Goal: Task Accomplishment & Management: Use online tool/utility

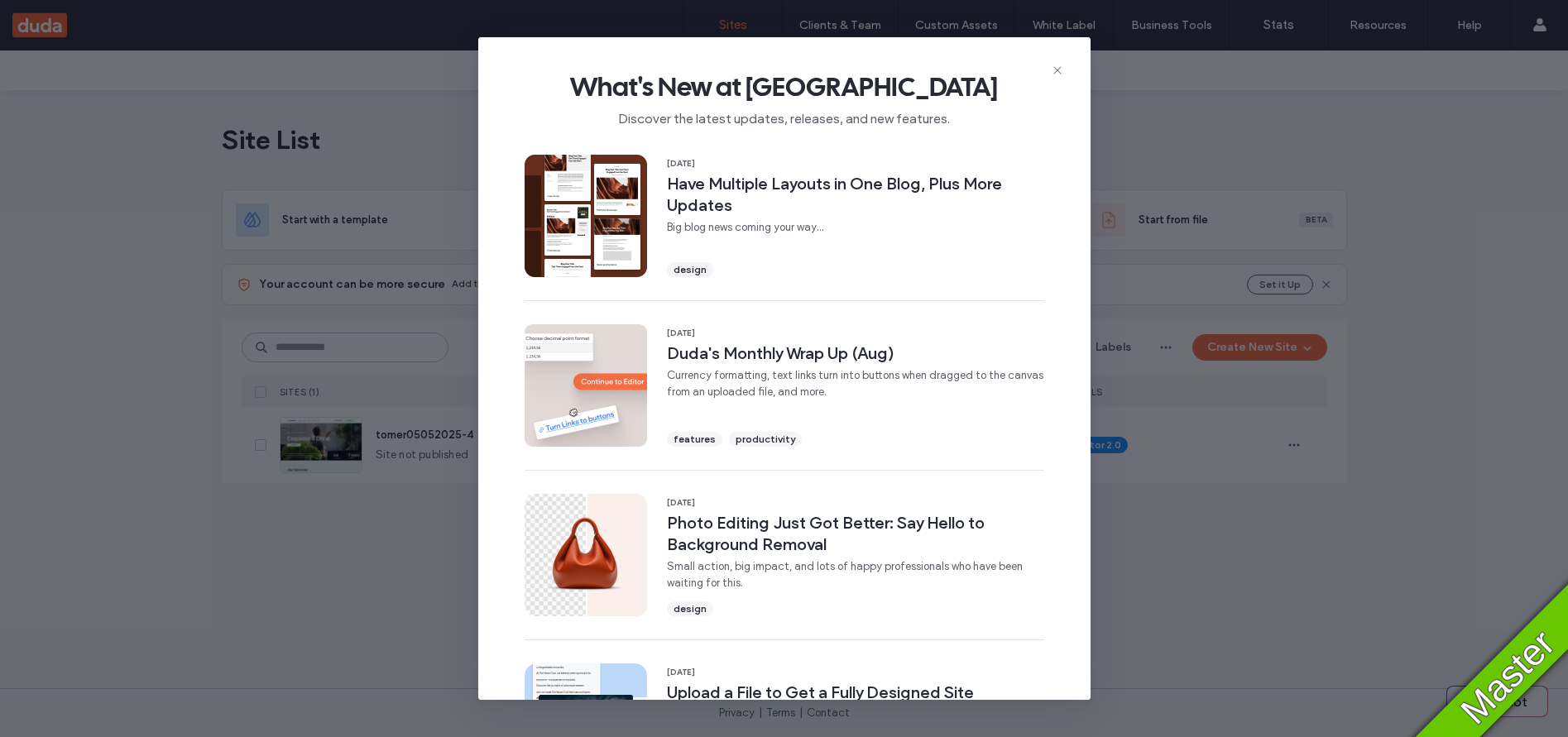
click at [1058, 70] on icon at bounding box center [1057, 70] width 13 height 13
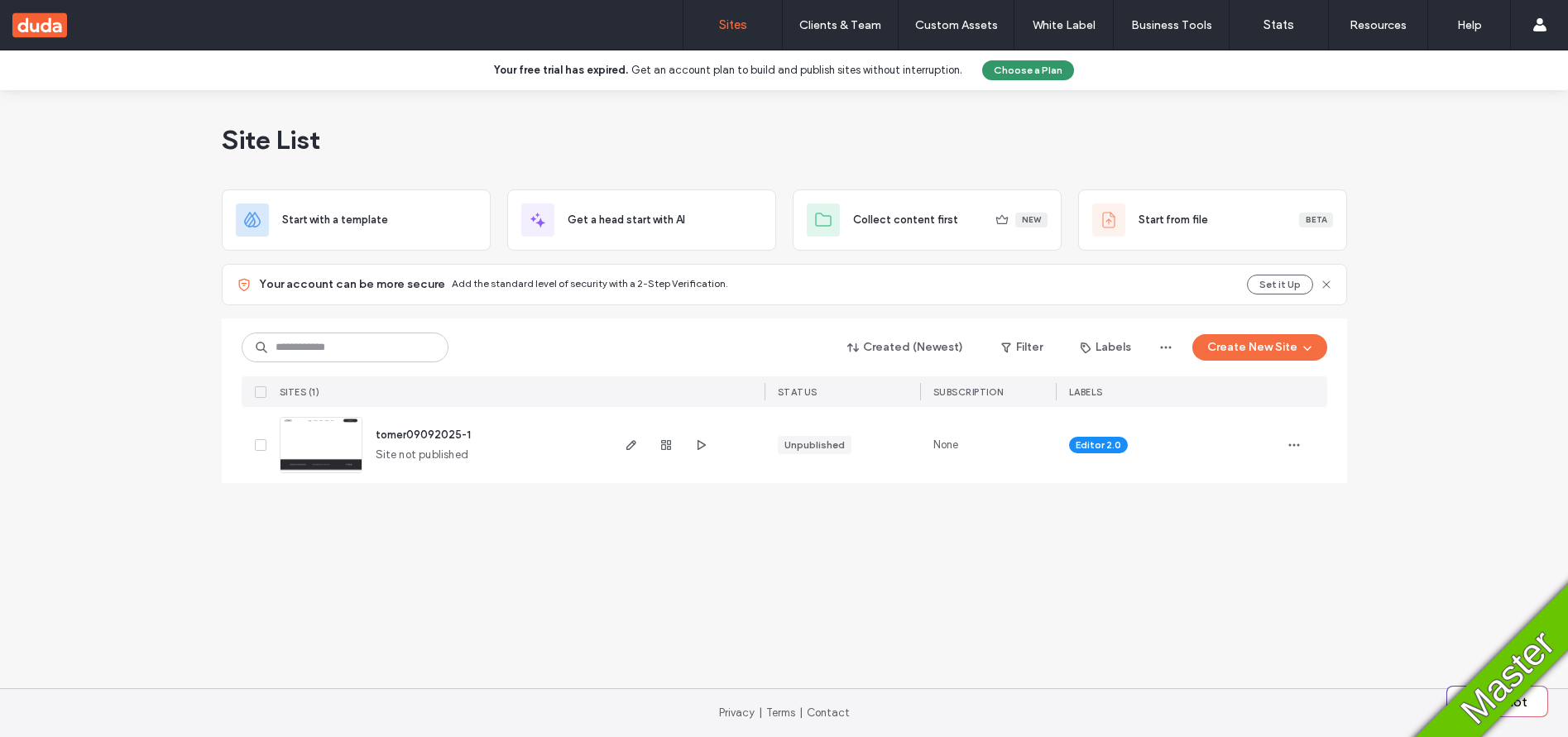
click at [1015, 74] on button "Choose a Plan" at bounding box center [1027, 70] width 91 height 20
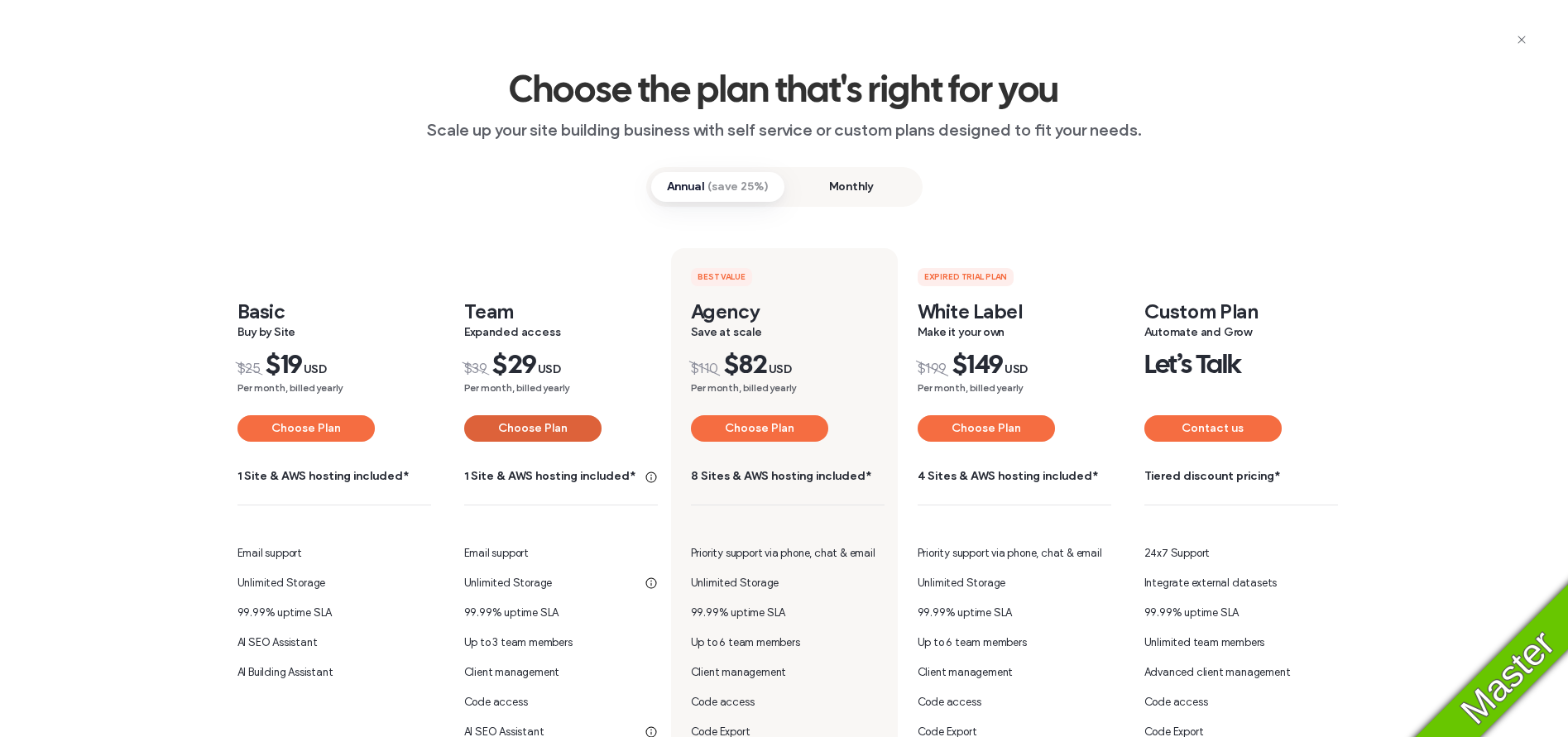
click at [537, 433] on button "Choose Plan" at bounding box center [533, 429] width 138 height 26
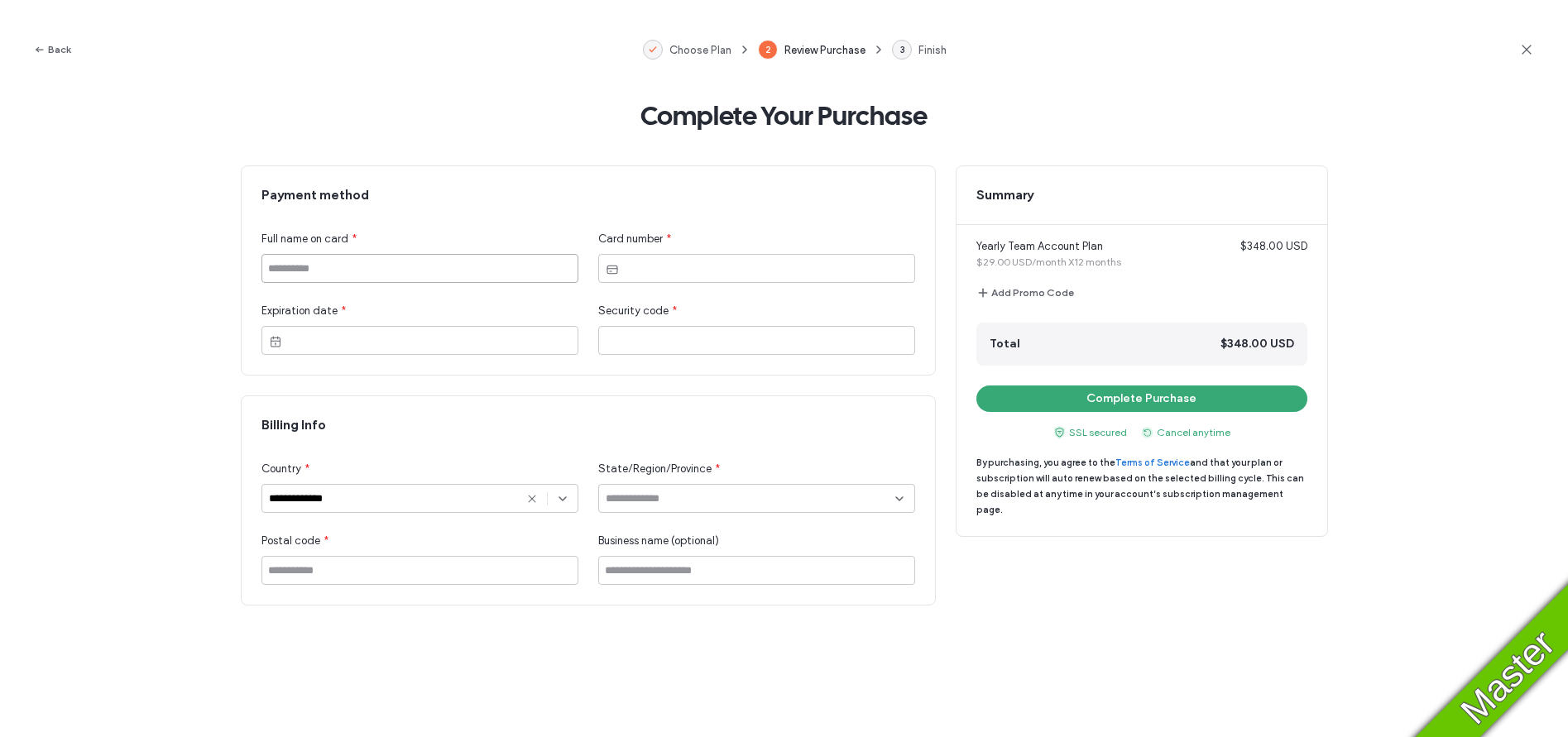
click at [450, 275] on input at bounding box center [420, 268] width 317 height 29
type input "*********"
click at [676, 492] on input at bounding box center [750, 498] width 289 height 13
click at [632, 585] on span "Alaska" at bounding box center [635, 585] width 60 height 17
type input "******"
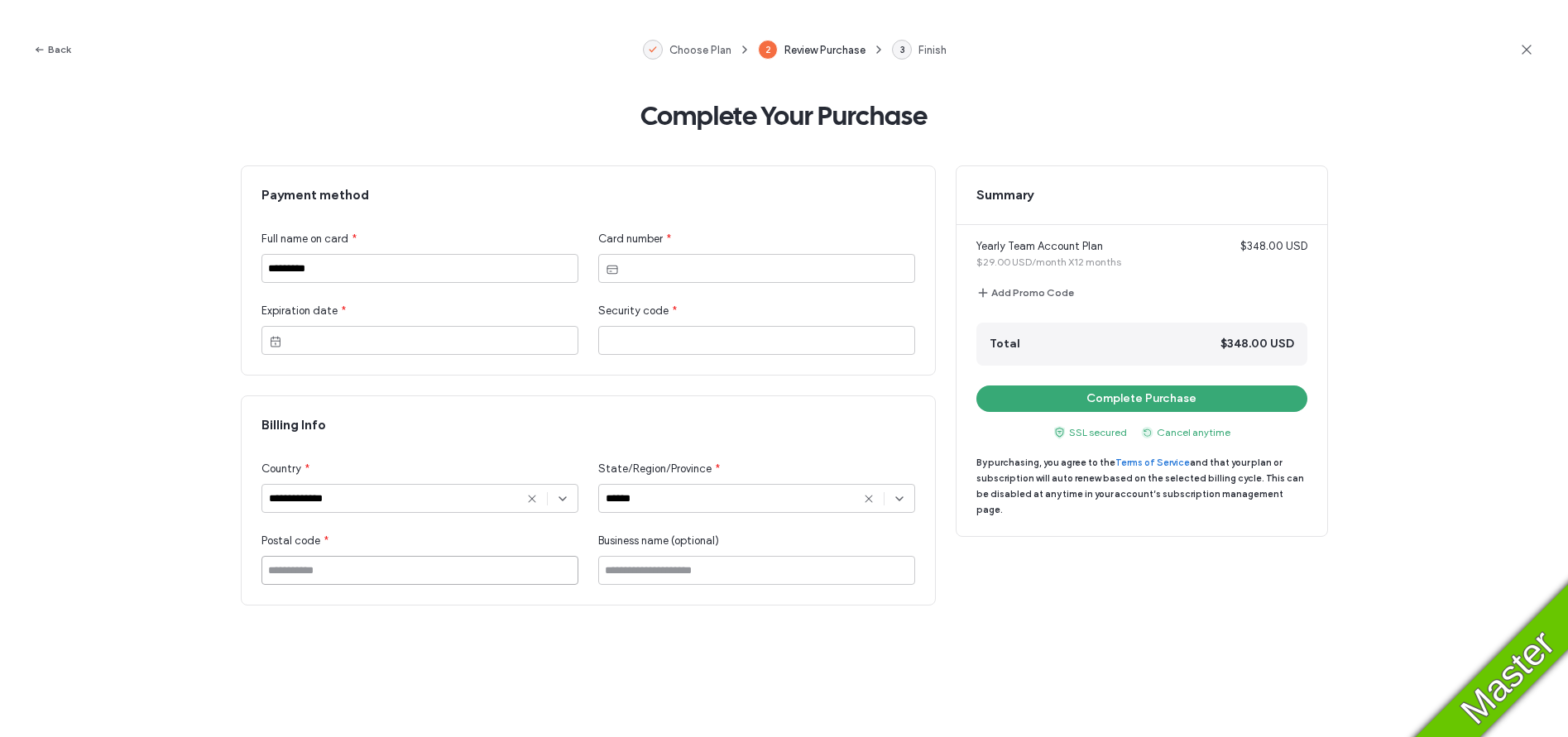
click at [472, 573] on input at bounding box center [420, 570] width 317 height 29
type input "*****"
click at [1107, 406] on button "Complete Purchase" at bounding box center [1142, 399] width 331 height 26
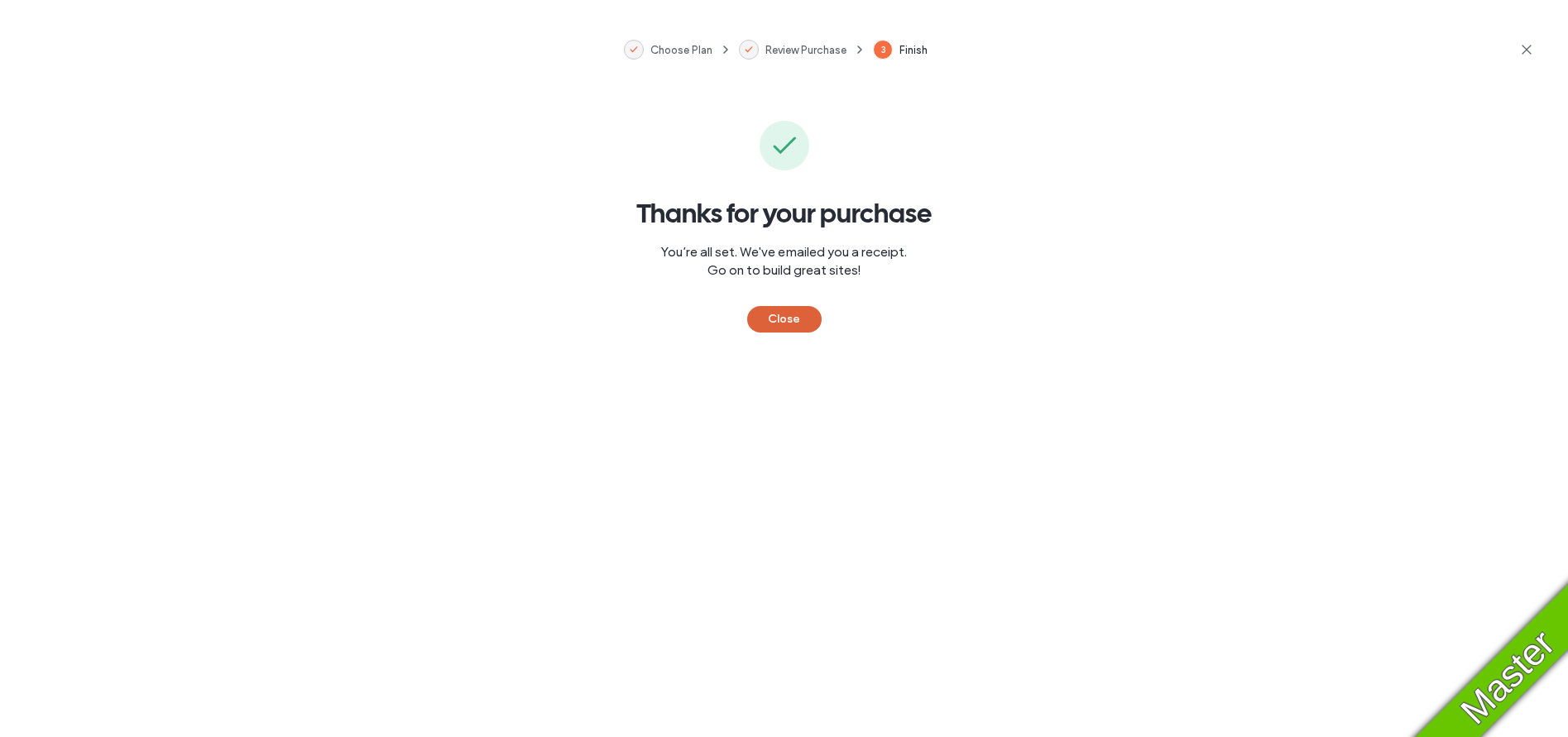
click at [783, 321] on button "Close" at bounding box center [784, 319] width 74 height 26
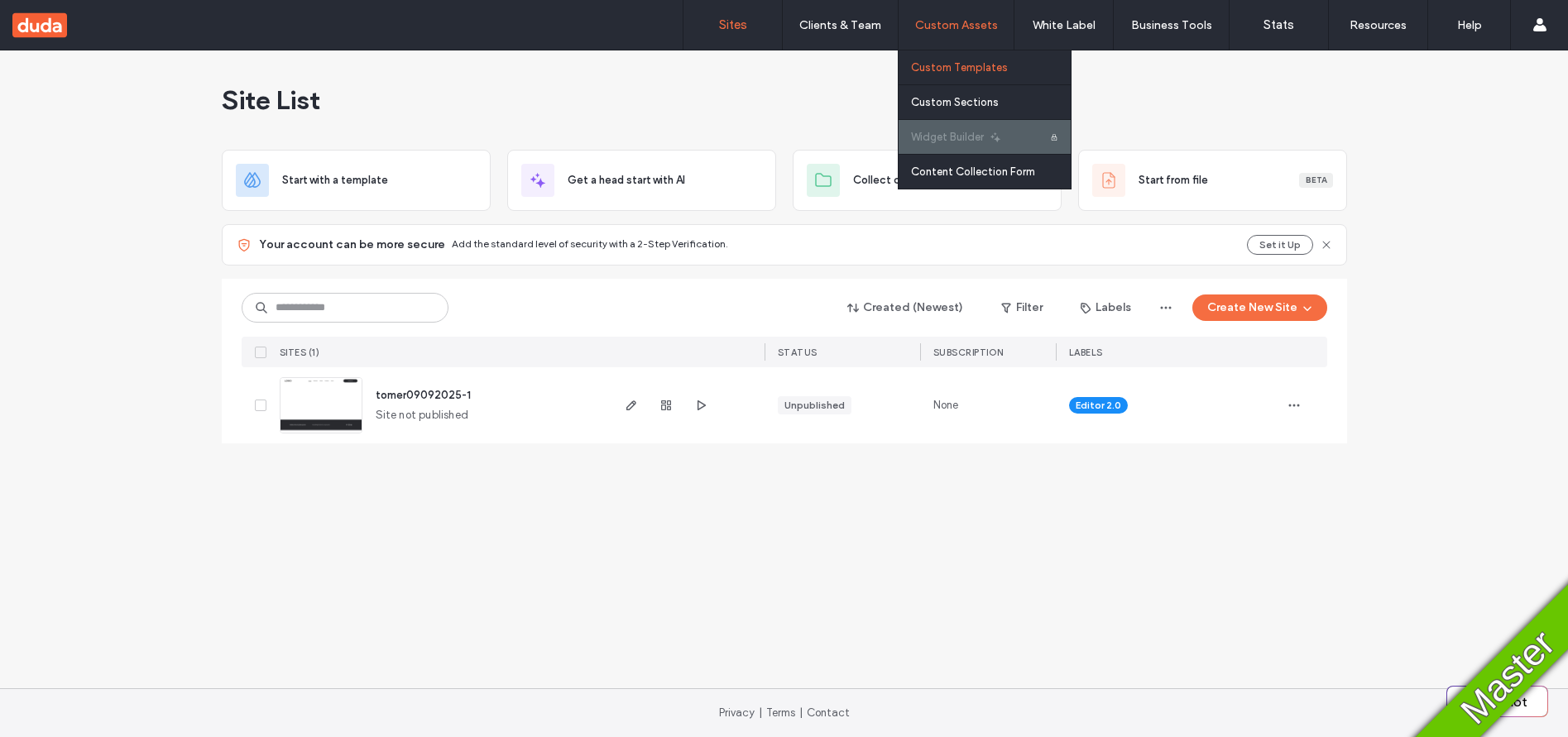
click at [976, 62] on label "Custom Templates" at bounding box center [959, 67] width 97 height 12
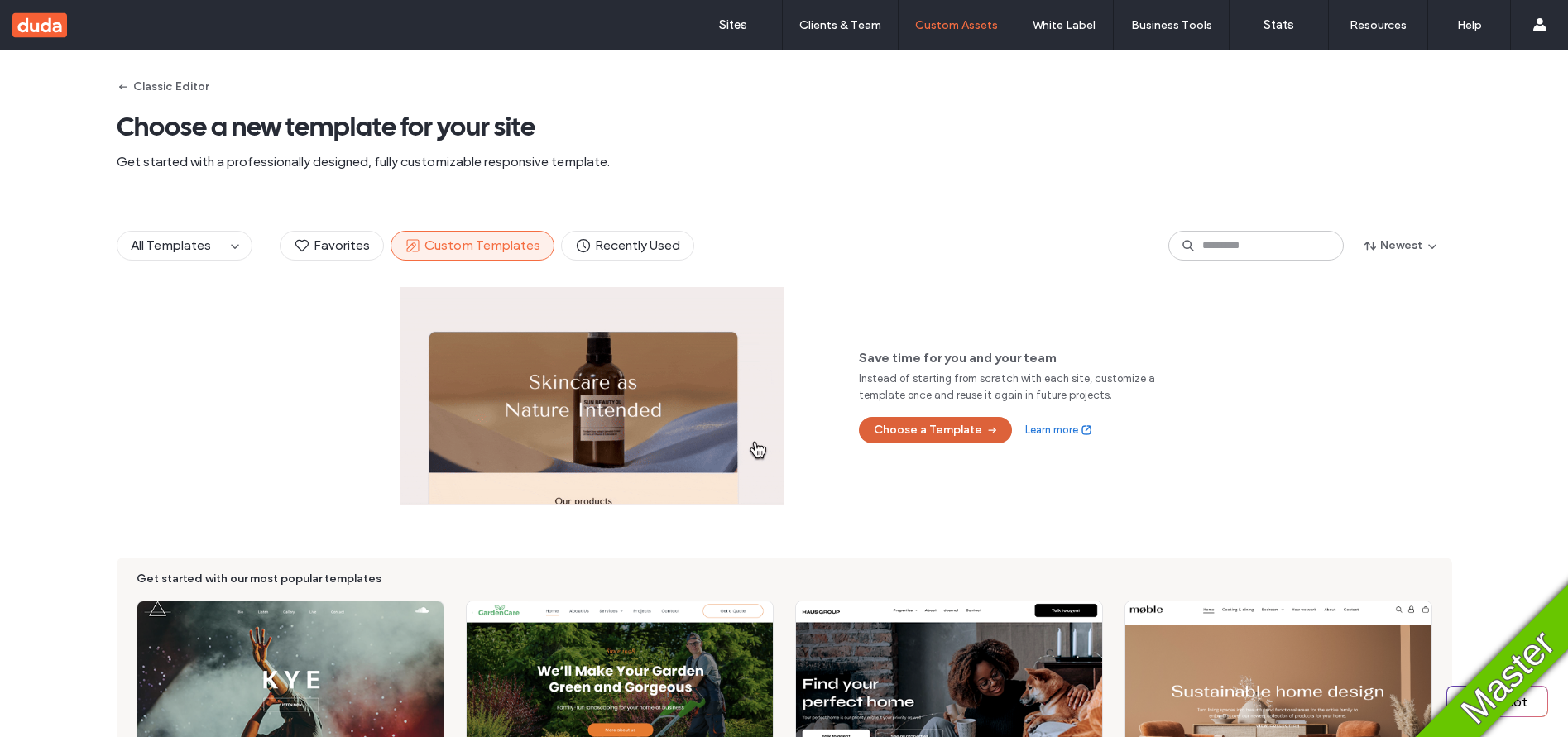
click at [920, 435] on button "Choose a Template" at bounding box center [936, 430] width 153 height 26
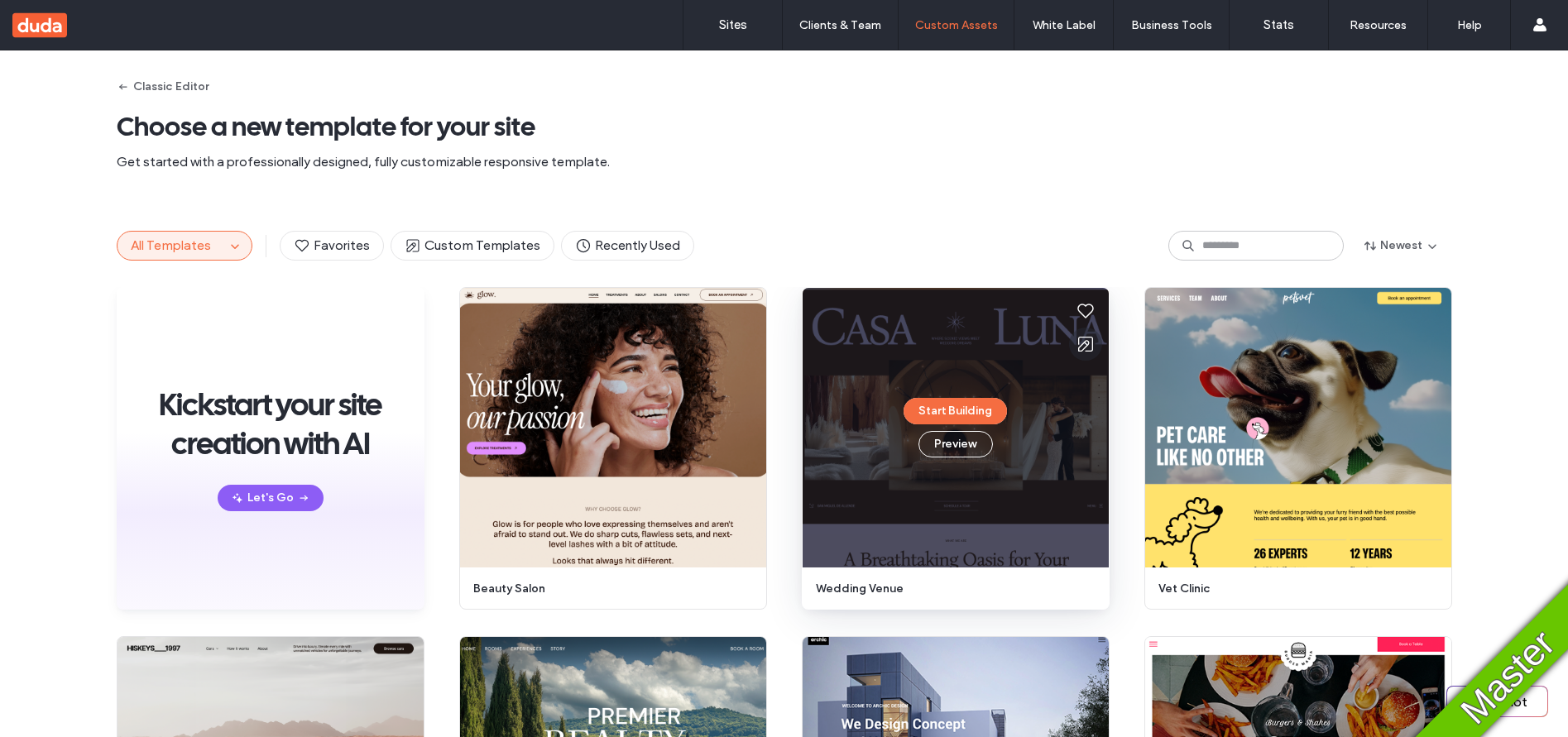
click at [1078, 347] on use at bounding box center [1085, 344] width 15 height 15
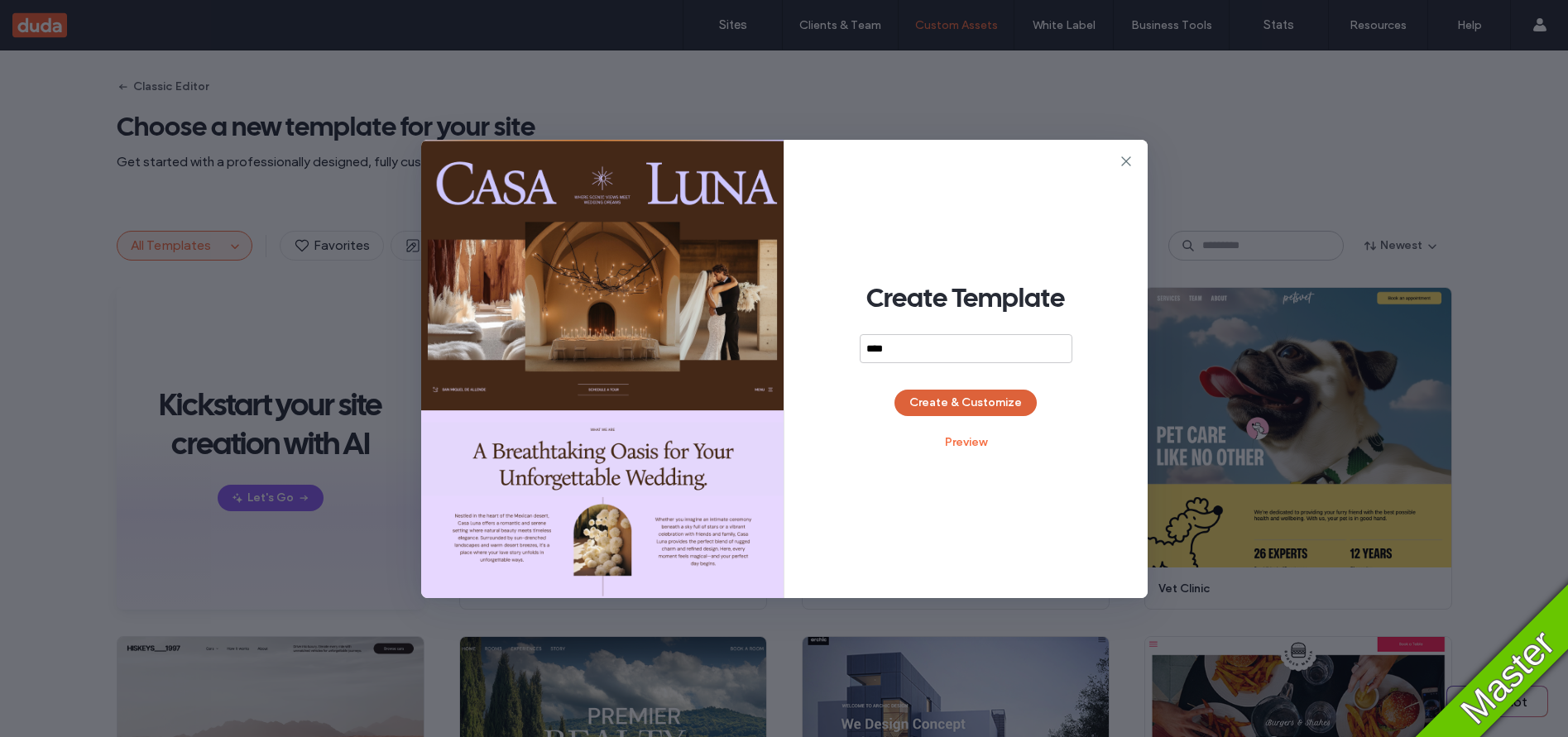
type input "****"
click at [966, 402] on button "Create & Customize" at bounding box center [965, 402] width 142 height 26
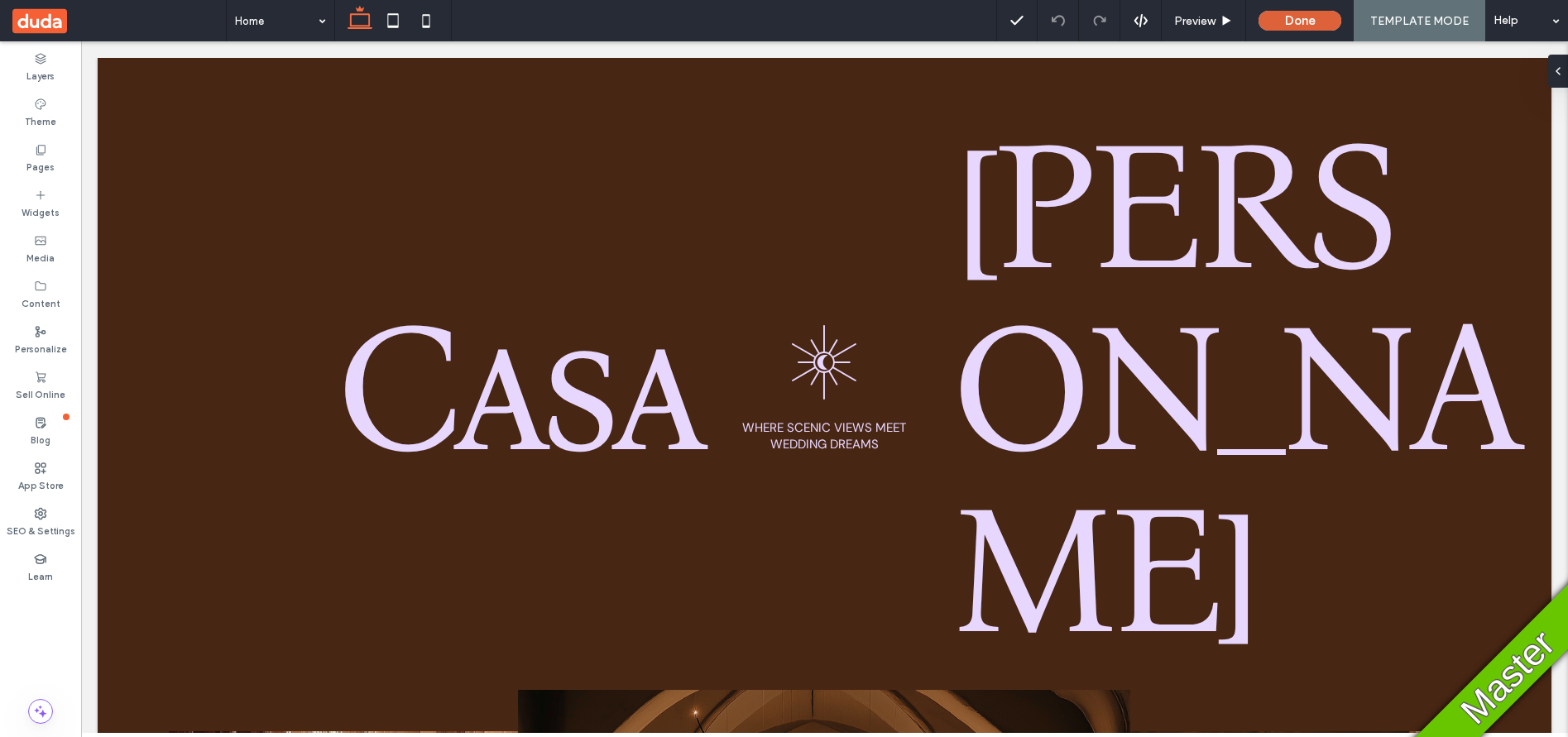
click at [1304, 12] on button "Done" at bounding box center [1299, 20] width 83 height 20
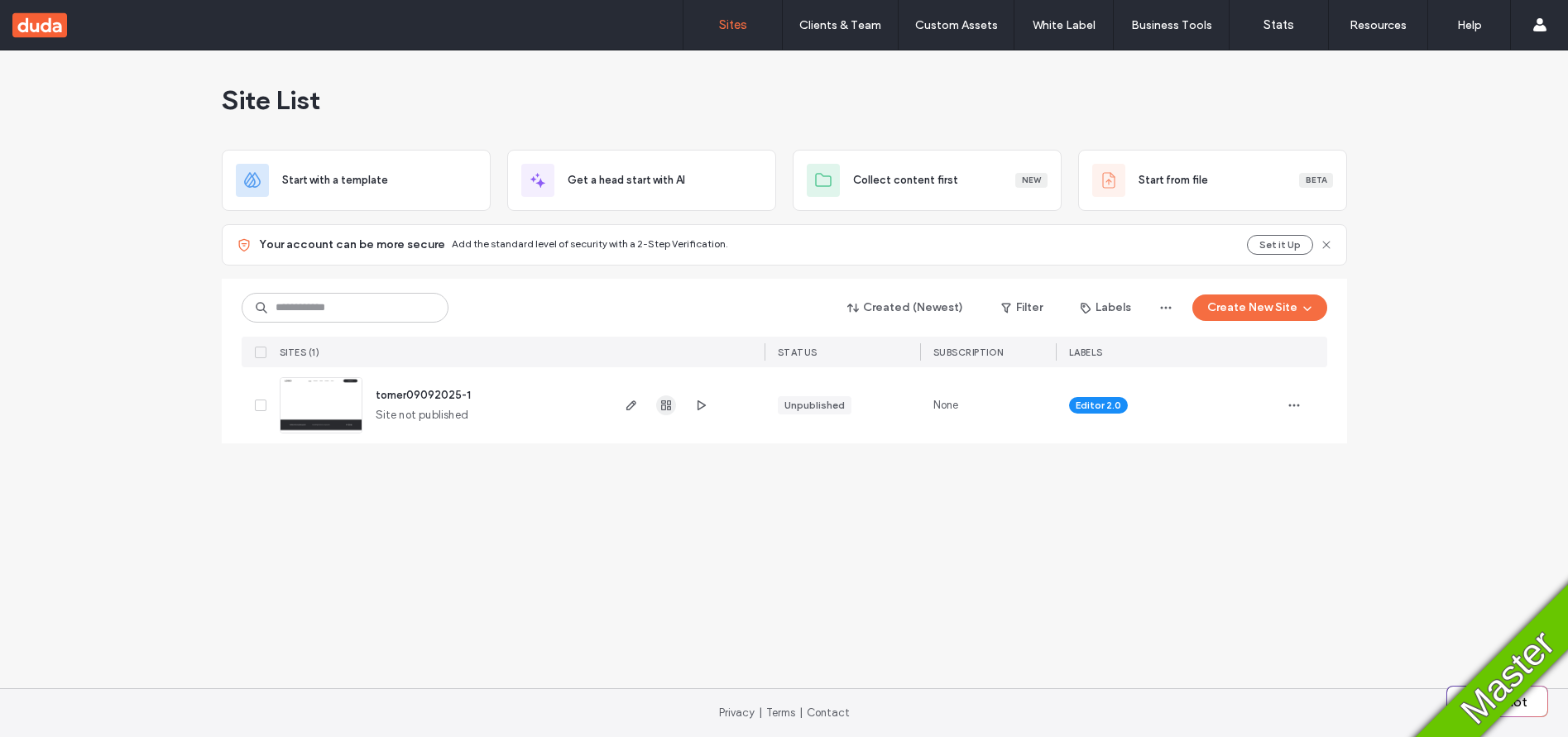
click at [670, 407] on use "button" at bounding box center [666, 405] width 10 height 10
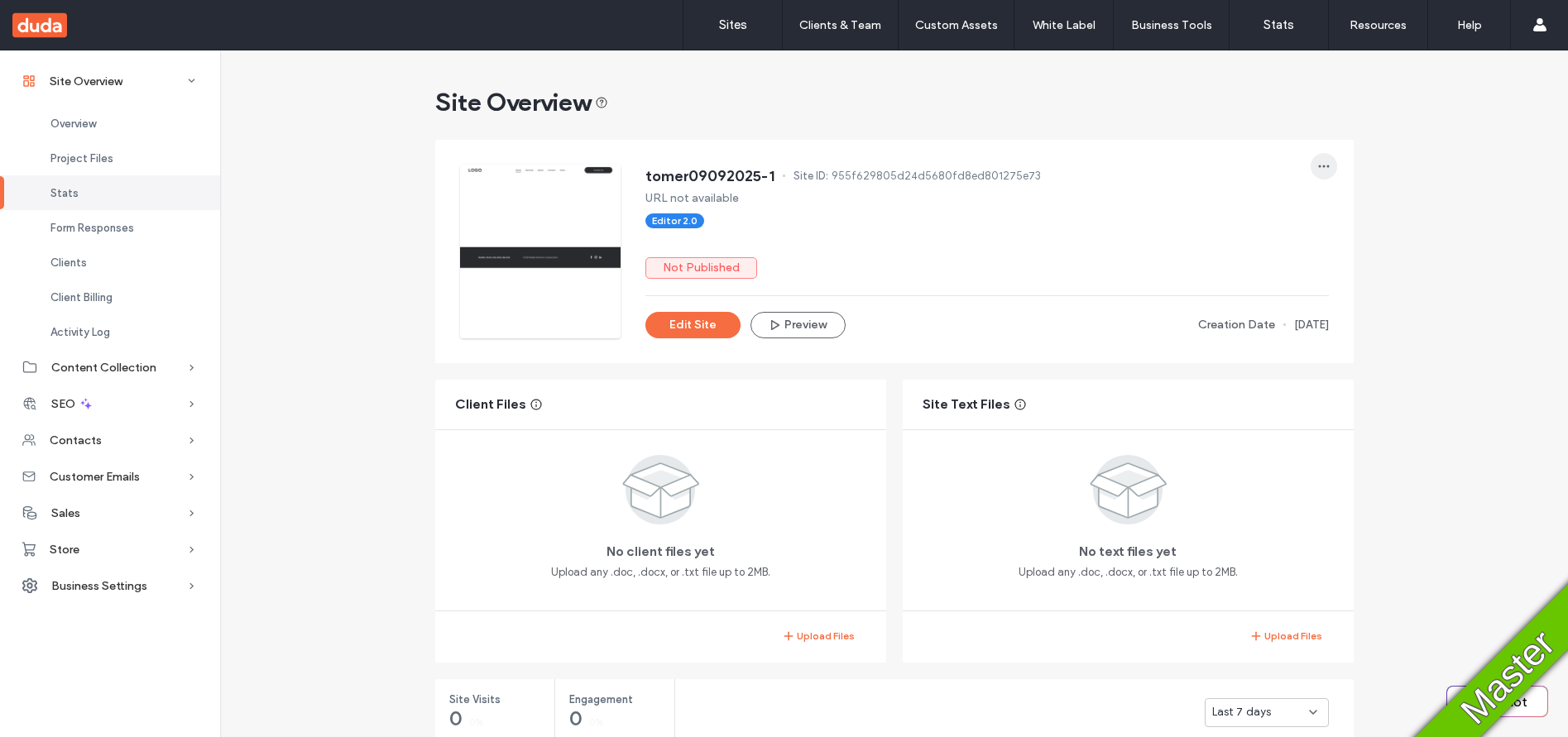
click at [1320, 167] on icon "button" at bounding box center [1323, 166] width 13 height 13
click at [1288, 273] on span "Save as Template" at bounding box center [1259, 272] width 89 height 17
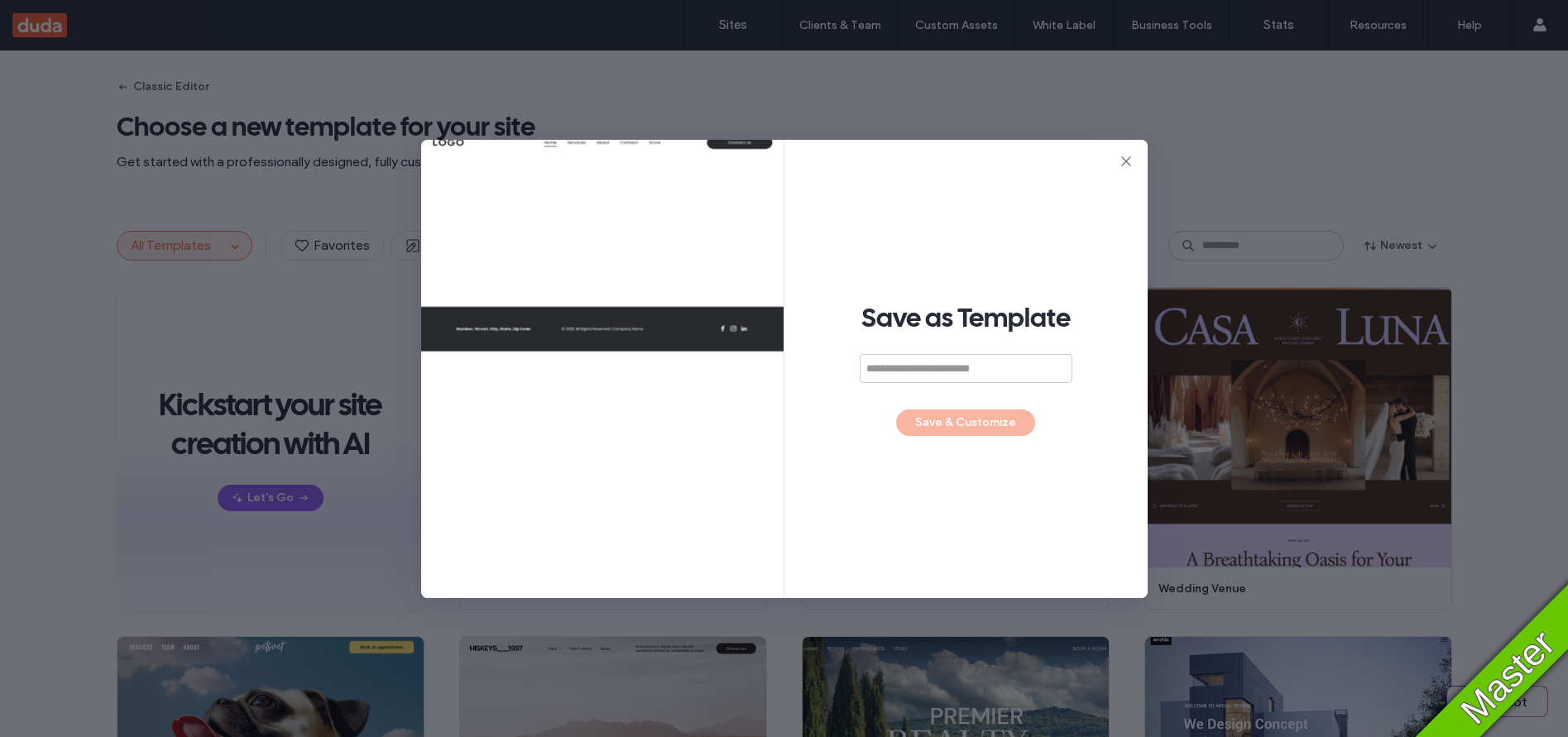
click at [1001, 369] on input at bounding box center [966, 368] width 213 height 29
type input "*"
click at [907, 372] on input at bounding box center [966, 368] width 213 height 29
type input "*******"
click at [961, 426] on button "Save & Customize" at bounding box center [965, 423] width 139 height 26
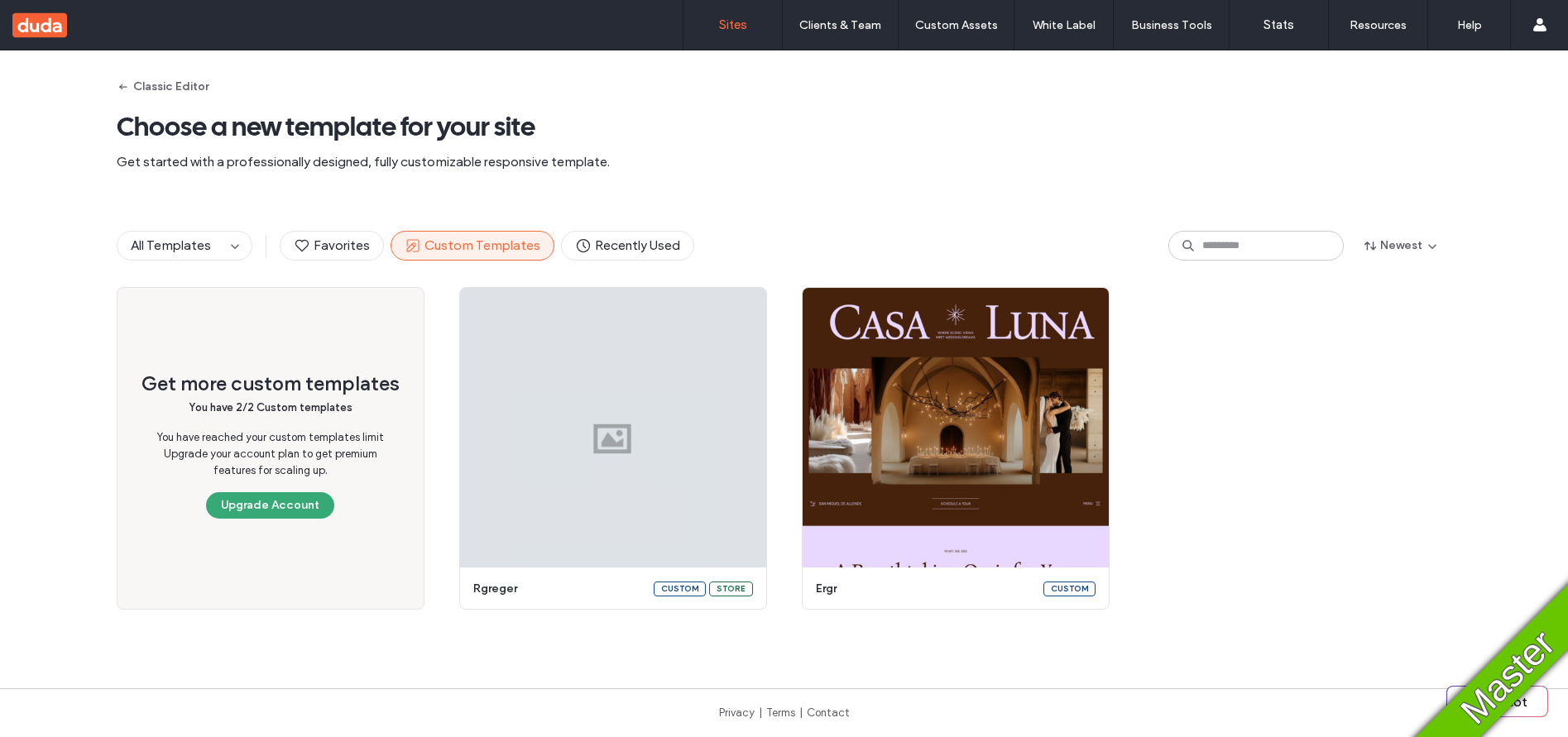
click at [726, 30] on label "Sites" at bounding box center [733, 24] width 28 height 15
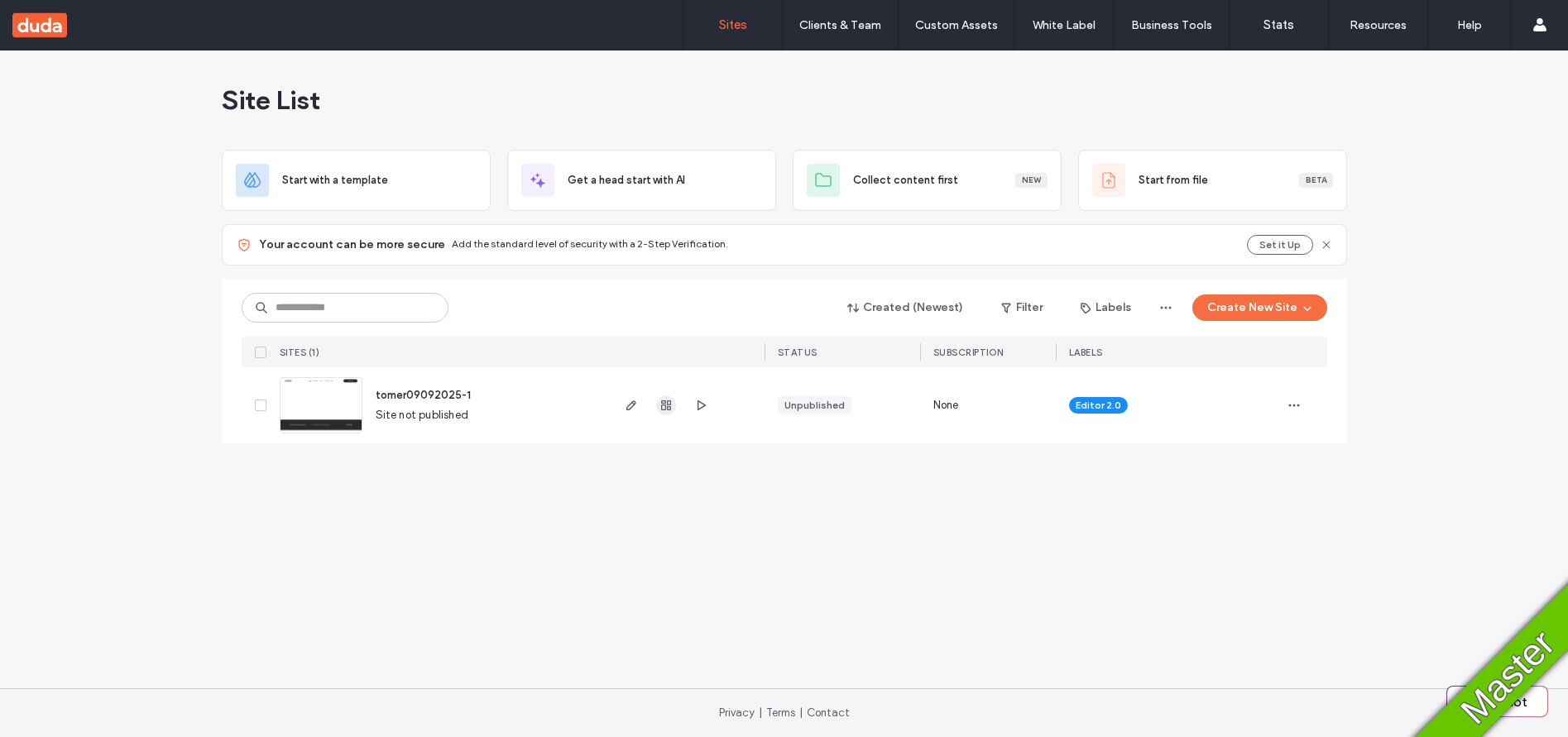
click at [667, 409] on use "button" at bounding box center [666, 405] width 10 height 10
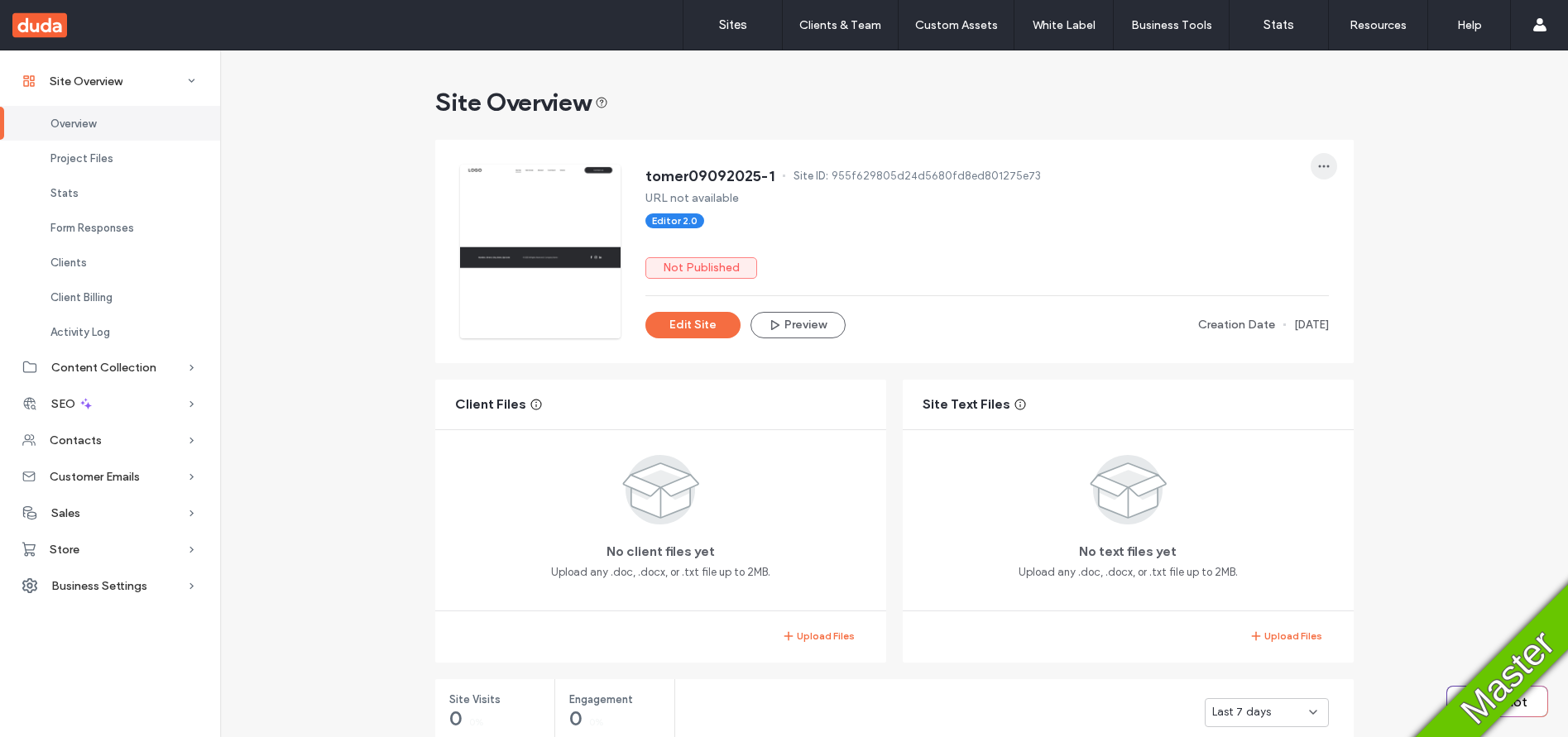
click at [1317, 168] on icon "button" at bounding box center [1323, 166] width 13 height 13
click at [725, 23] on label "Sites" at bounding box center [733, 24] width 28 height 15
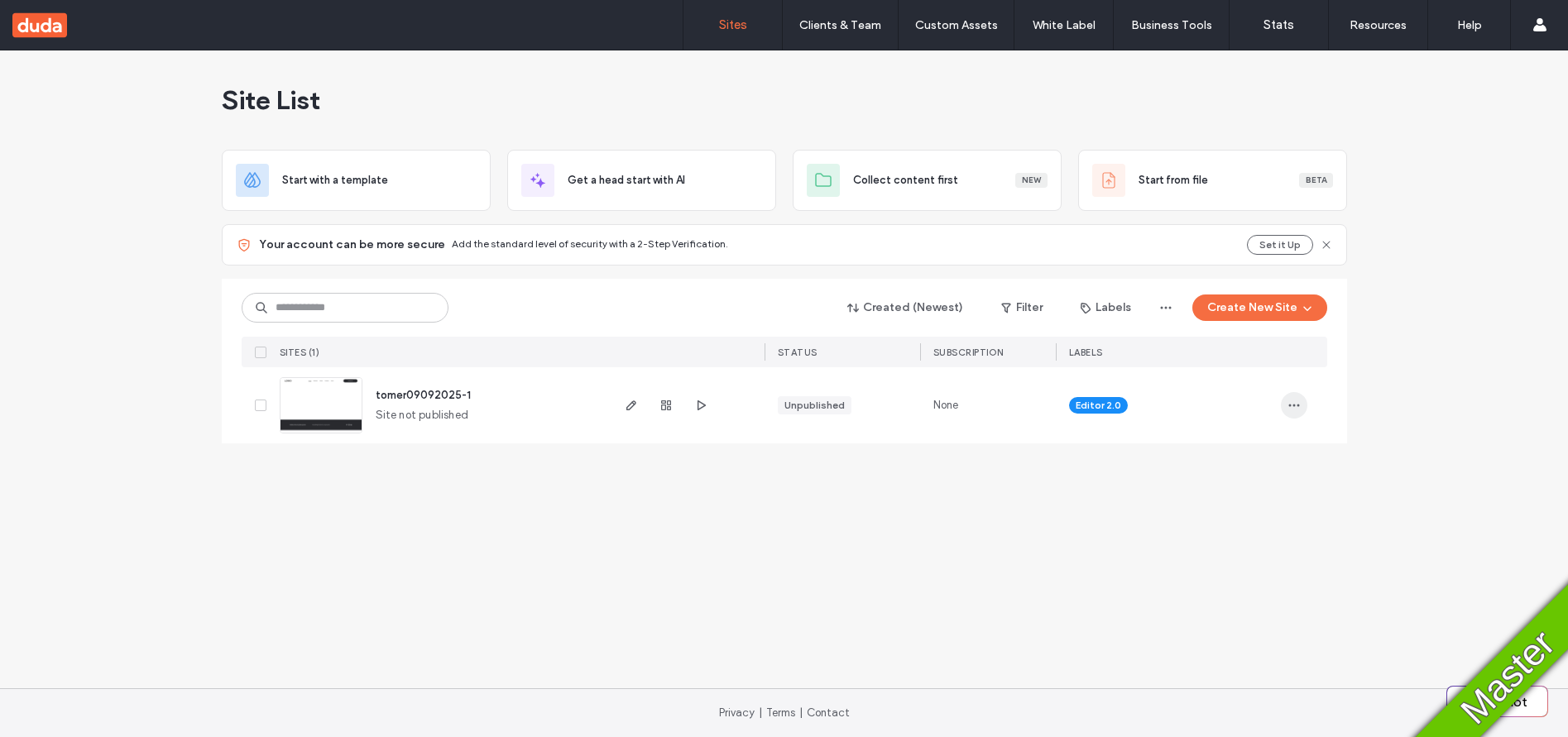
click at [1290, 402] on icon "button" at bounding box center [1294, 405] width 13 height 13
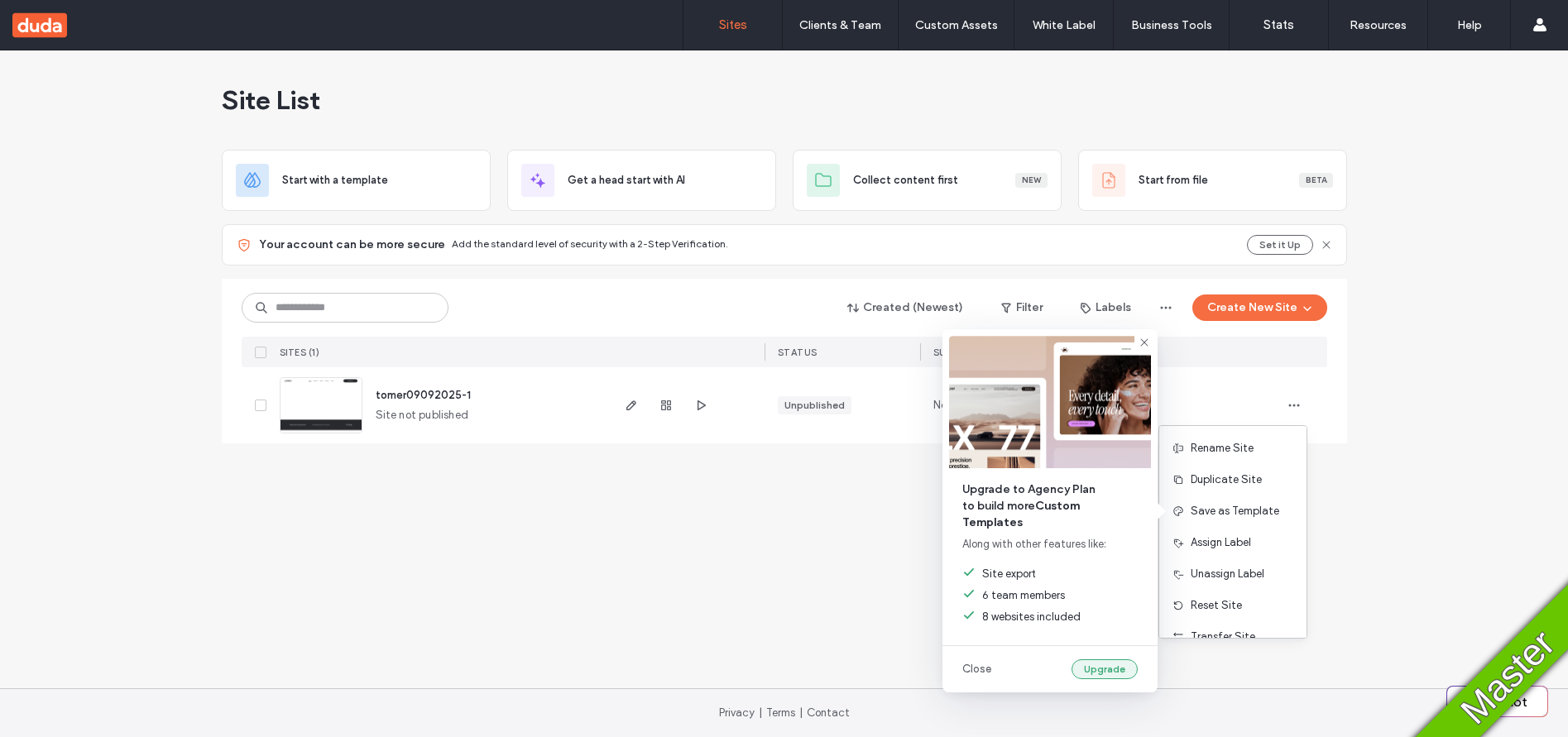
click at [1095, 675] on button "Upgrade" at bounding box center [1105, 669] width 66 height 20
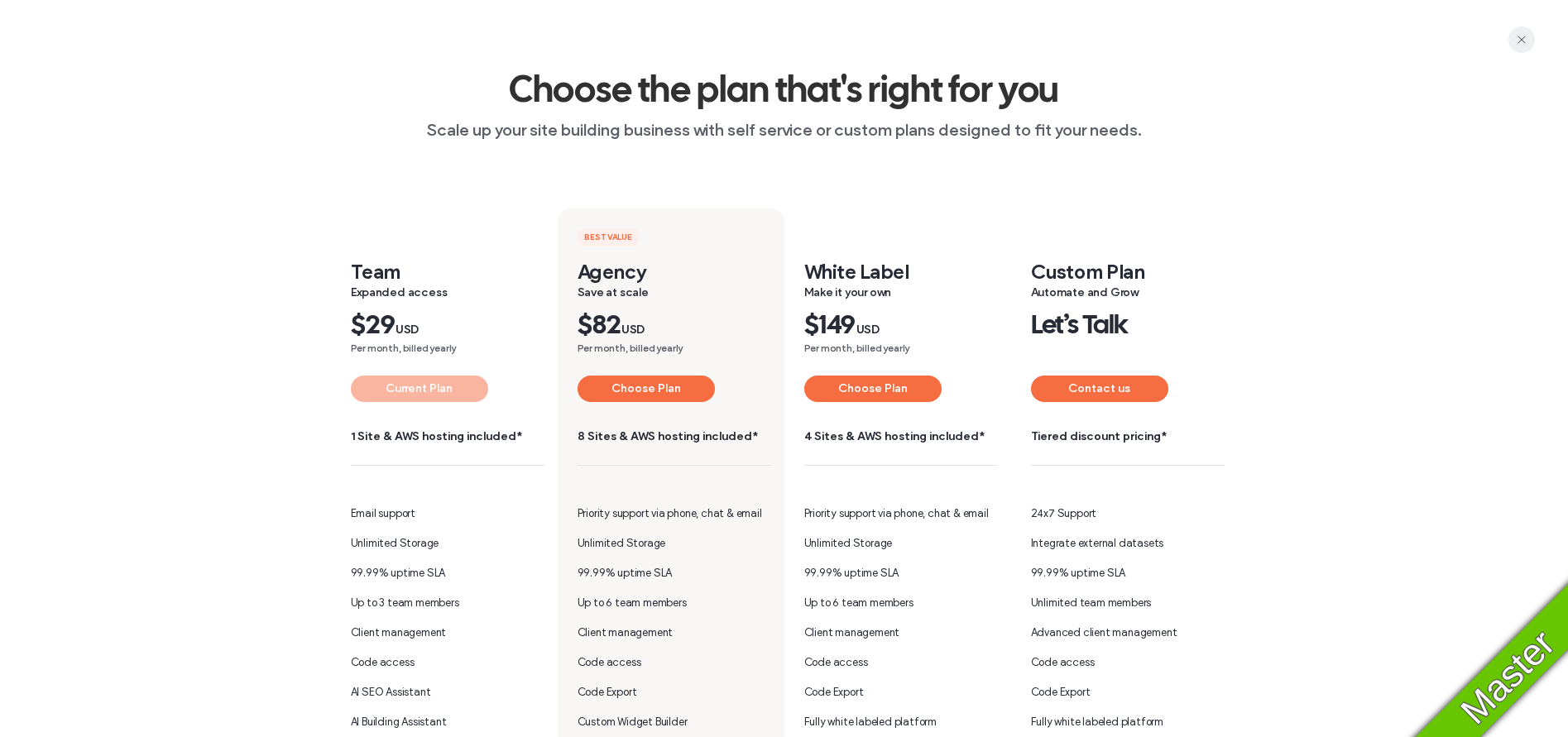
click at [1524, 40] on icon "button" at bounding box center [1521, 39] width 13 height 13
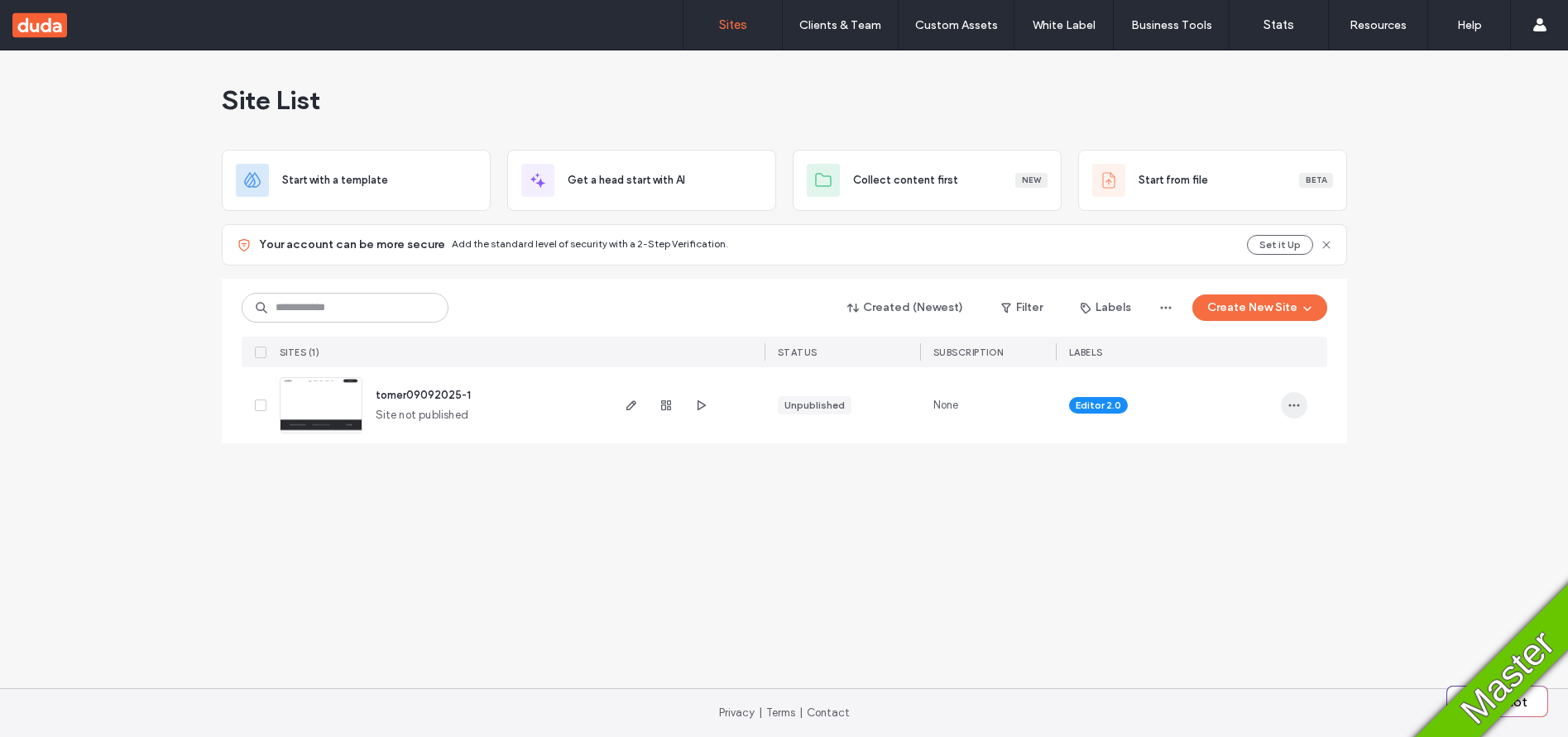
click at [1287, 415] on span "button" at bounding box center [1294, 405] width 26 height 26
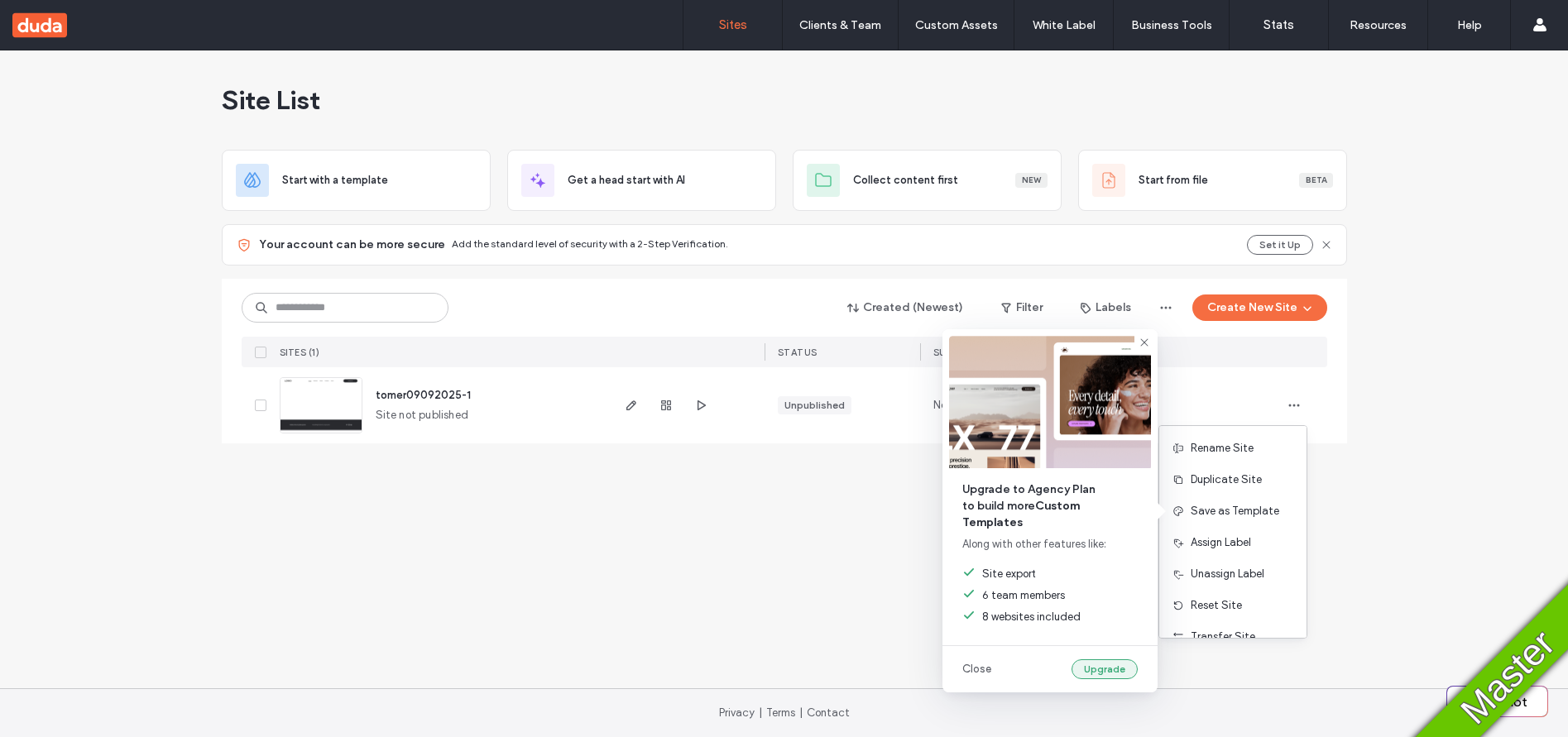
click at [1098, 675] on button "Upgrade" at bounding box center [1105, 669] width 66 height 20
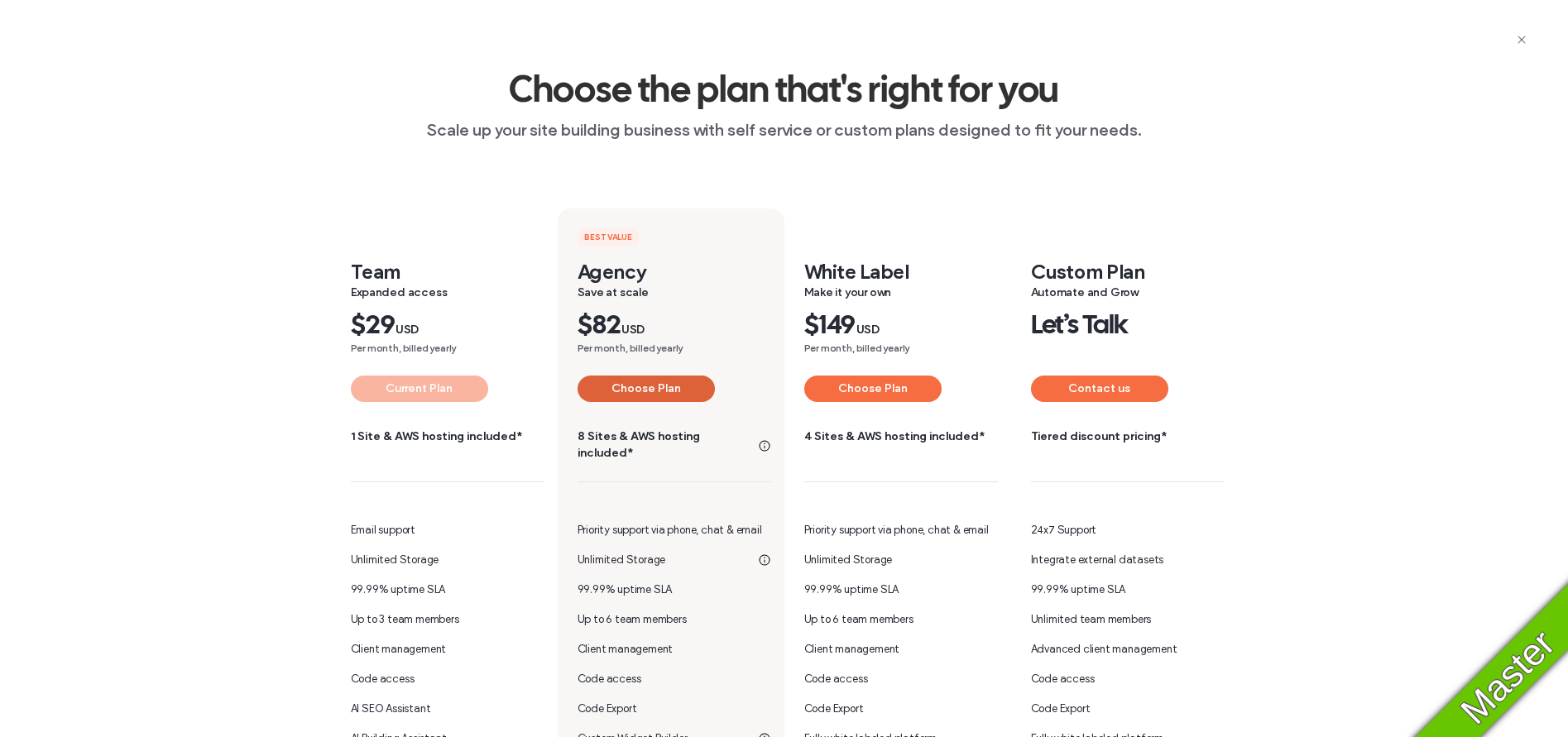
click at [673, 402] on button "Choose Plan" at bounding box center [646, 389] width 138 height 26
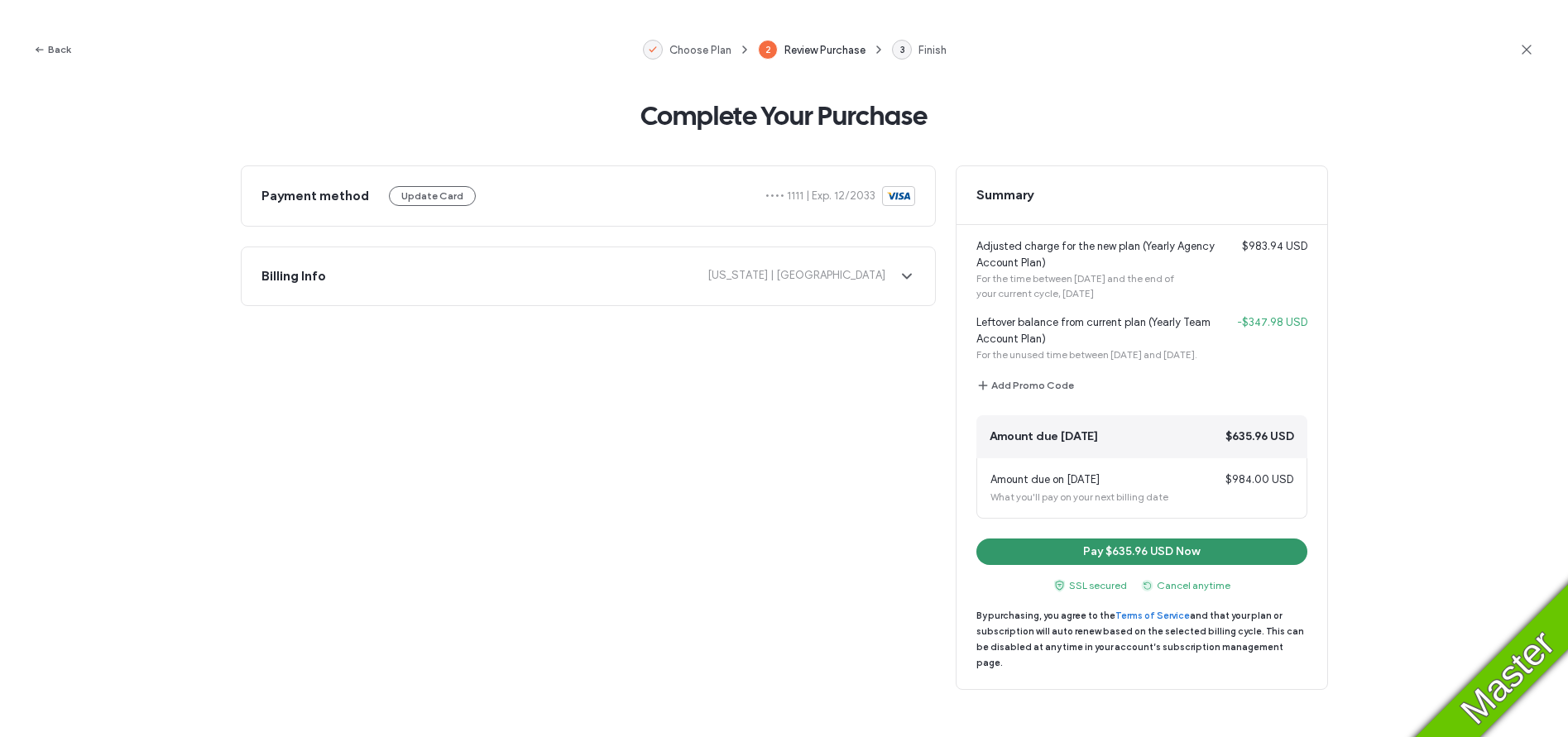
click at [1143, 565] on button "Pay $635.96 USD Now" at bounding box center [1142, 551] width 331 height 26
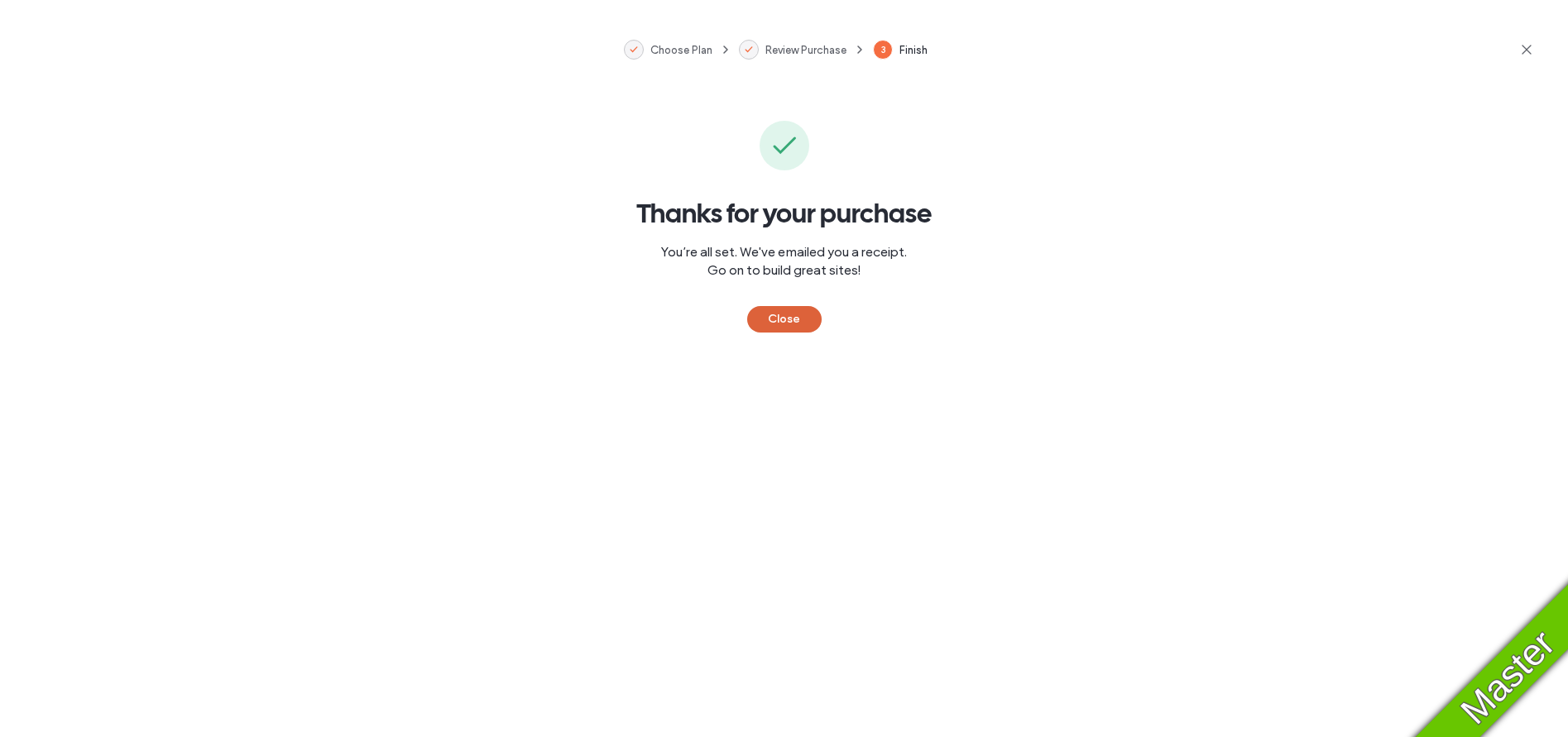
click at [767, 332] on button "Close" at bounding box center [784, 319] width 74 height 26
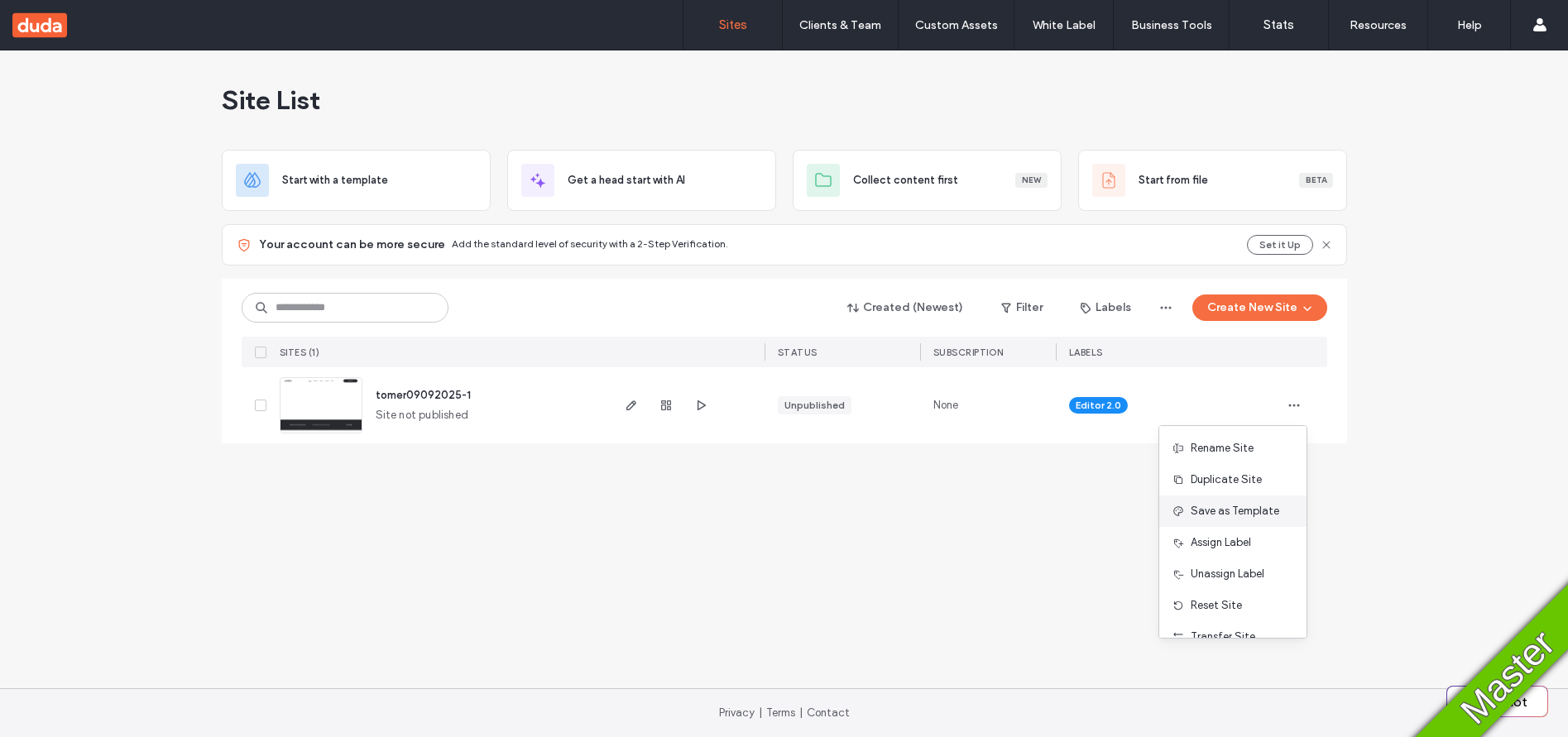
click at [1243, 513] on span "Save as Template" at bounding box center [1235, 510] width 89 height 17
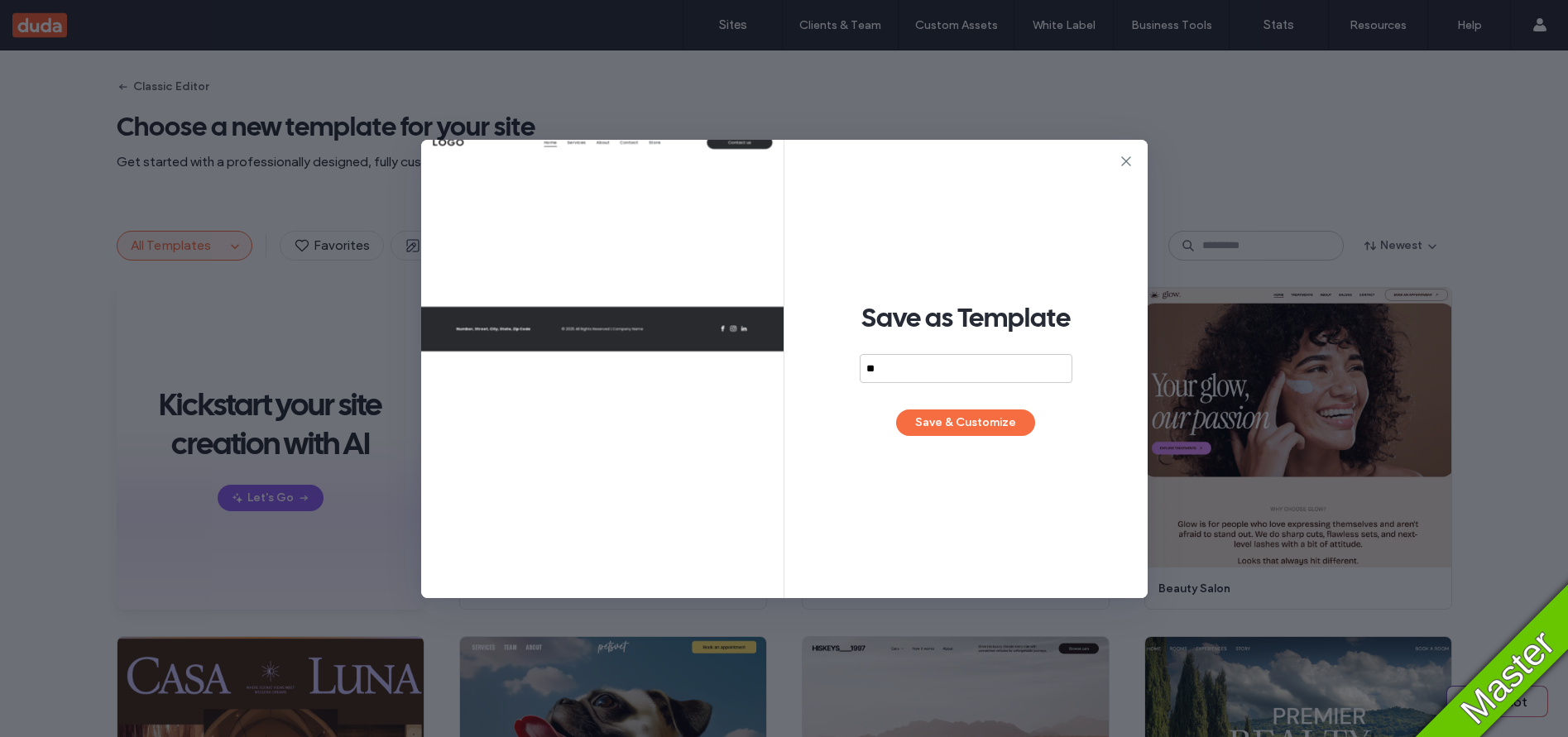
type input "*"
type input "******"
click at [974, 424] on button "Save & Customize" at bounding box center [965, 423] width 139 height 26
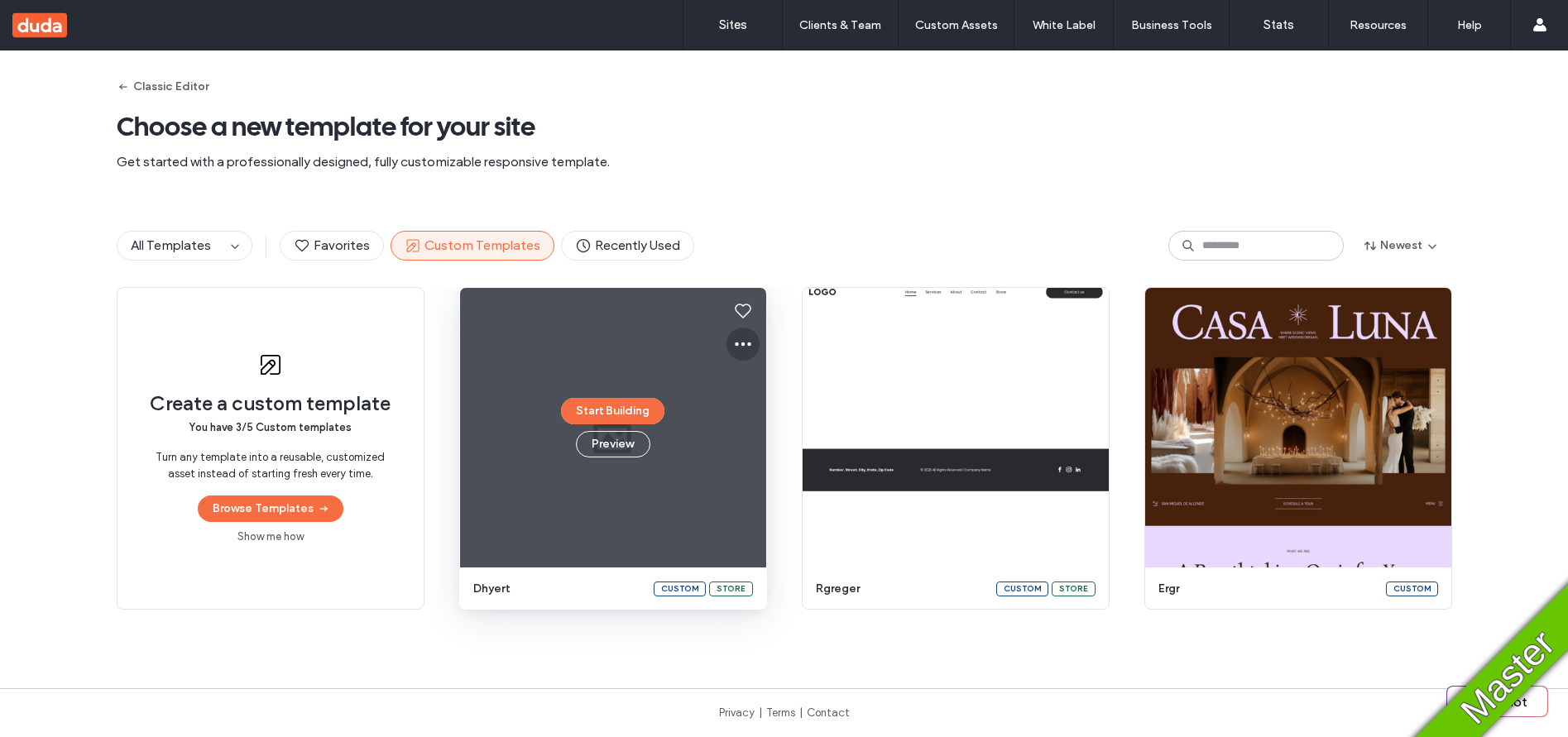
click at [738, 345] on use at bounding box center [742, 344] width 17 height 4
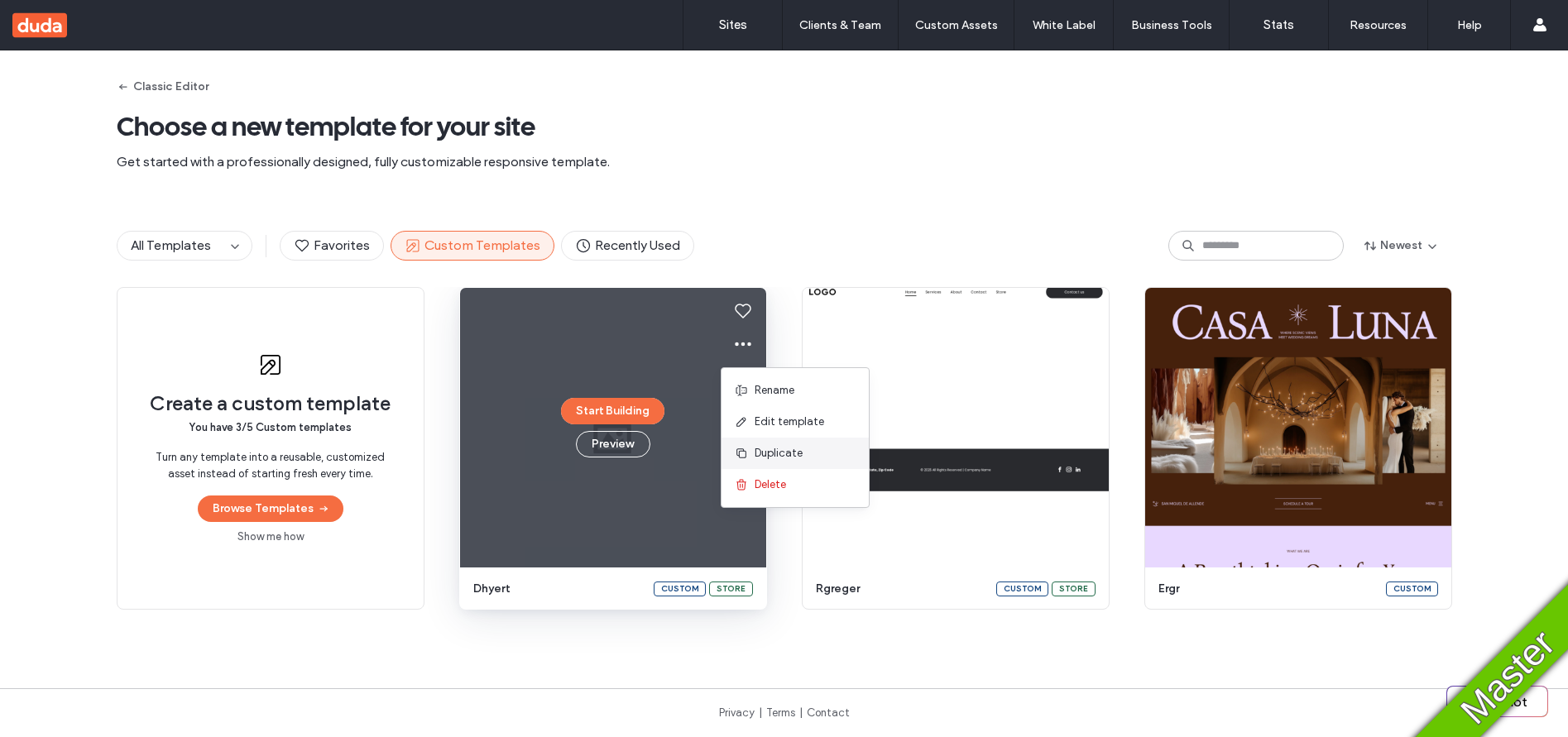
click at [768, 449] on span "Duplicate" at bounding box center [778, 453] width 48 height 17
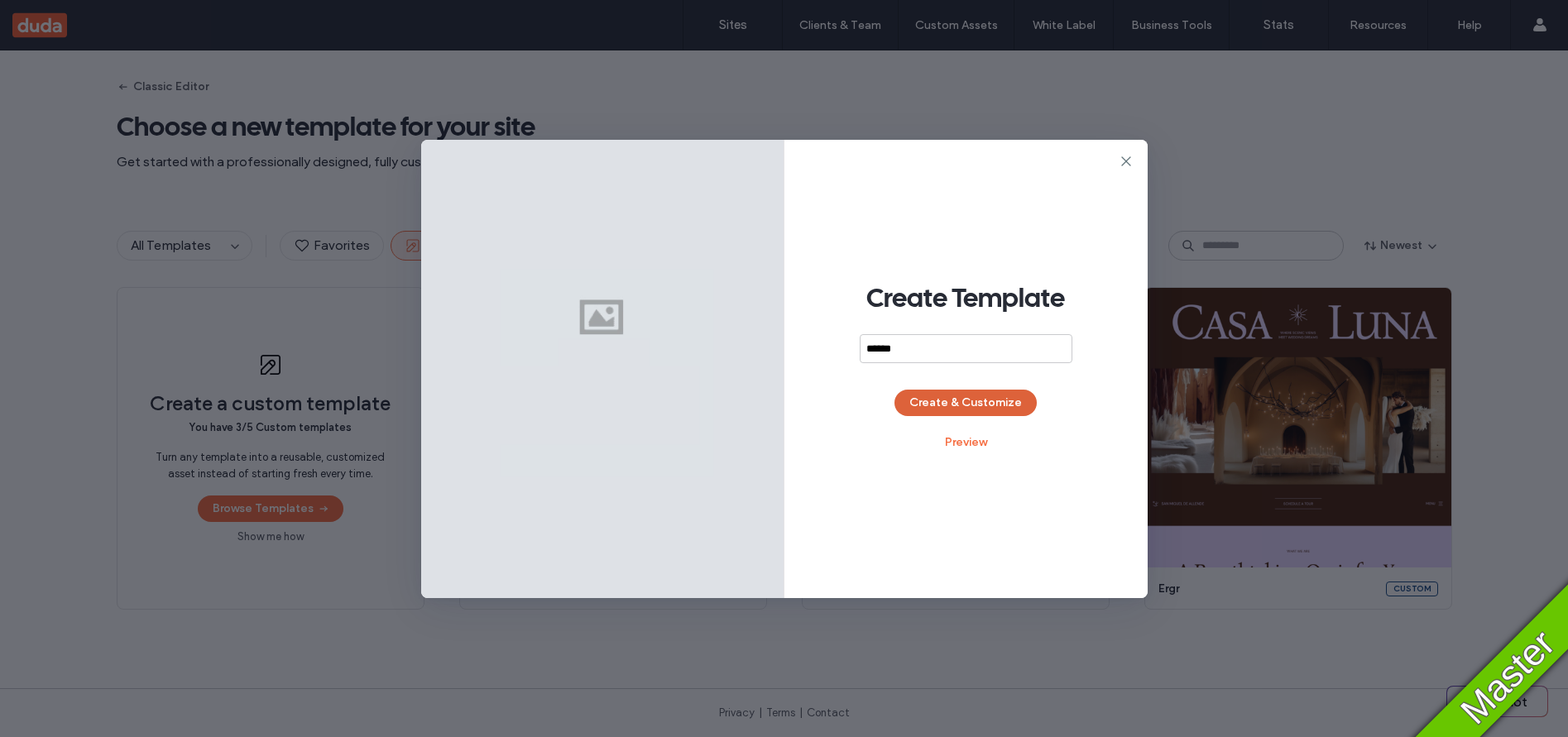
type input "******"
click at [967, 405] on button "Create & Customize" at bounding box center [965, 402] width 142 height 26
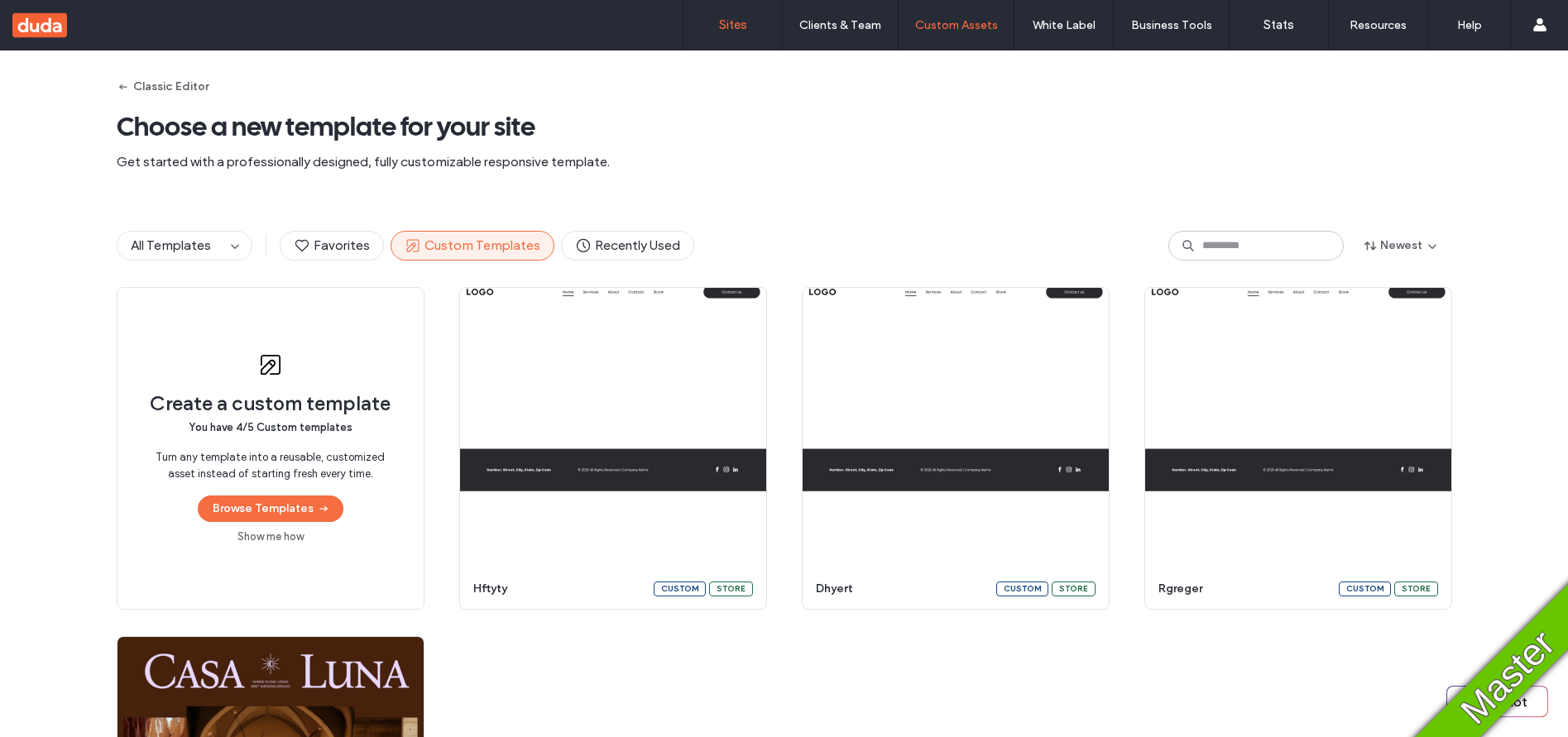
click at [699, 17] on link "Sites" at bounding box center [732, 24] width 98 height 50
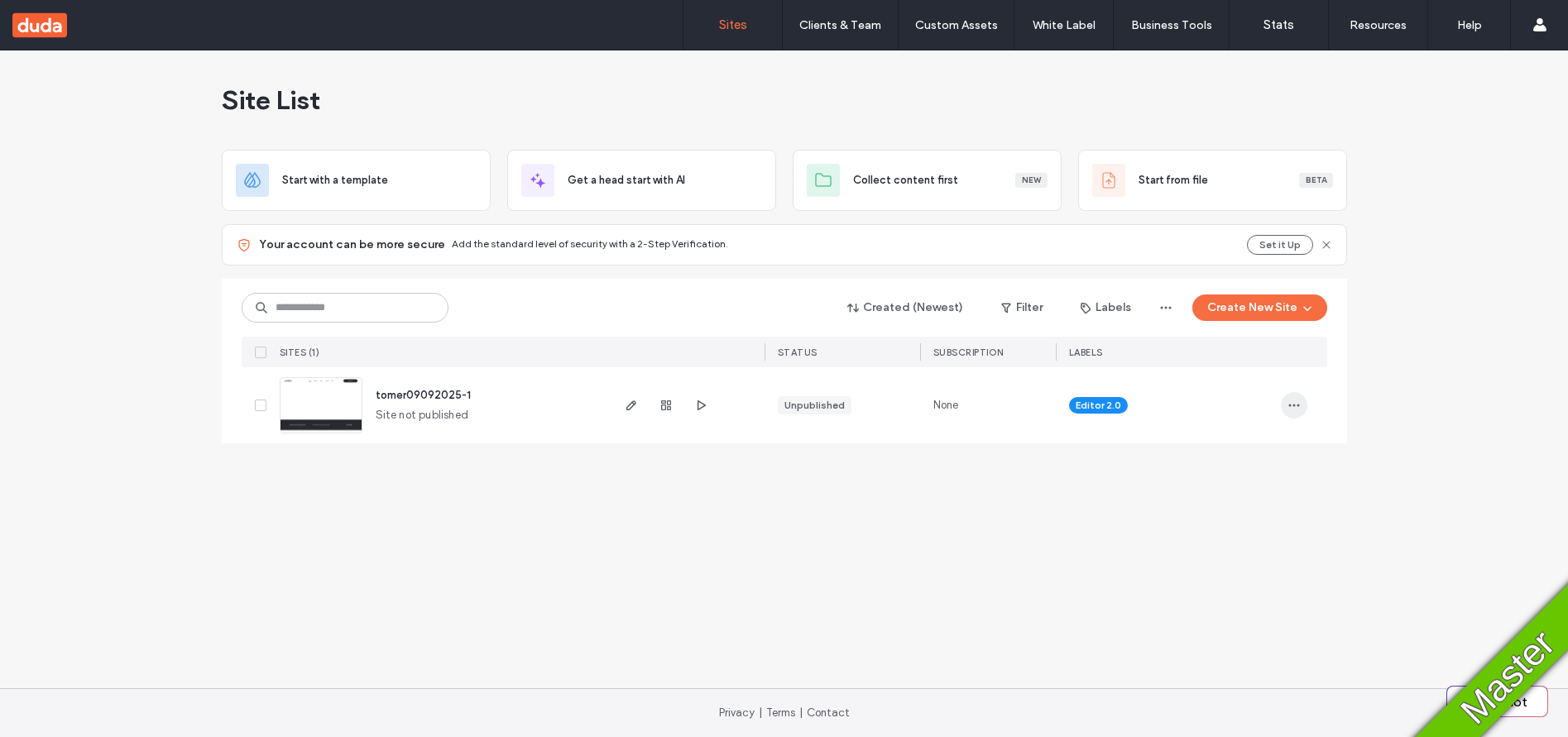
click at [1291, 409] on icon "button" at bounding box center [1294, 405] width 13 height 13
click at [1240, 514] on span "Save as Template" at bounding box center [1235, 510] width 89 height 17
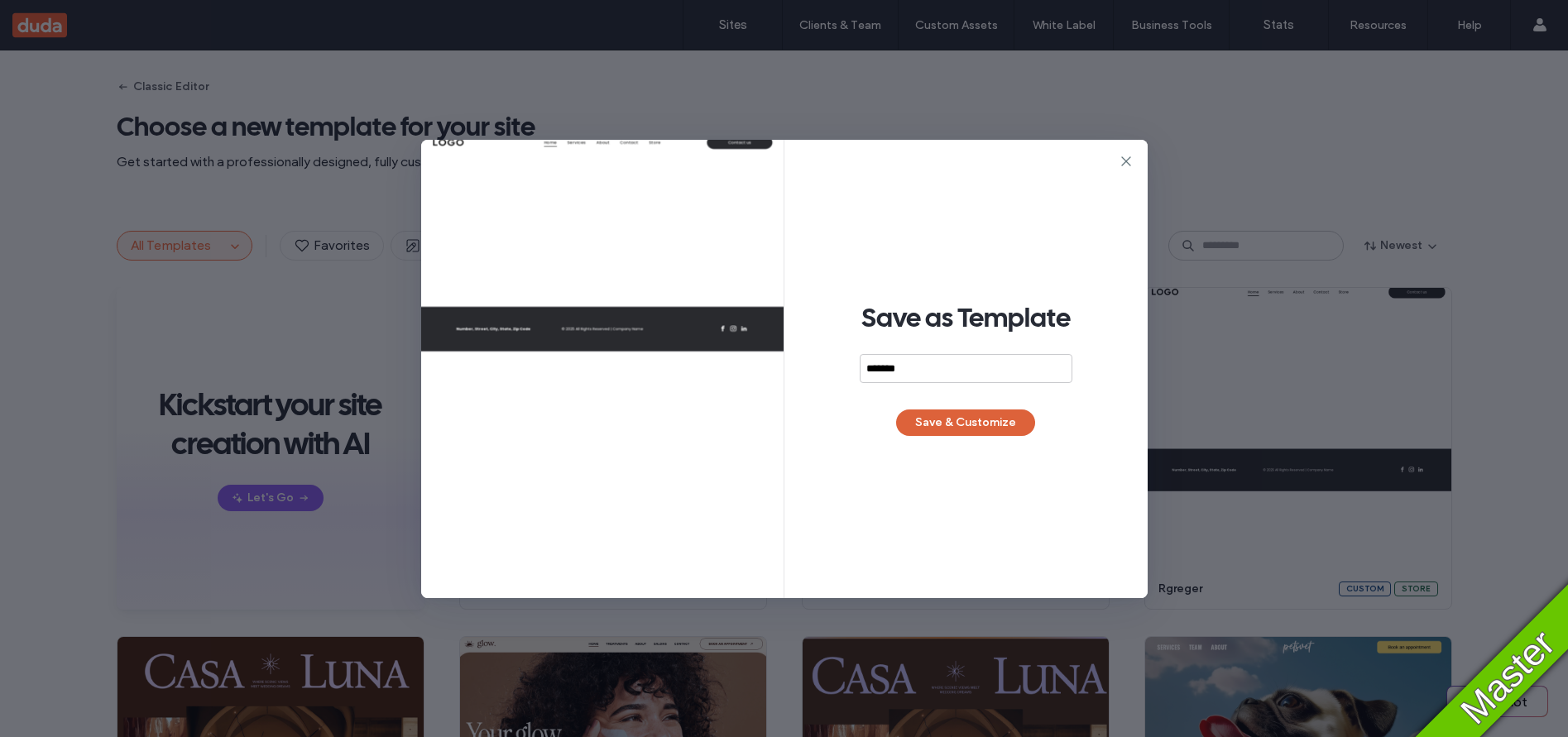
type input "********"
click at [956, 428] on button "Save & Customize" at bounding box center [965, 423] width 139 height 26
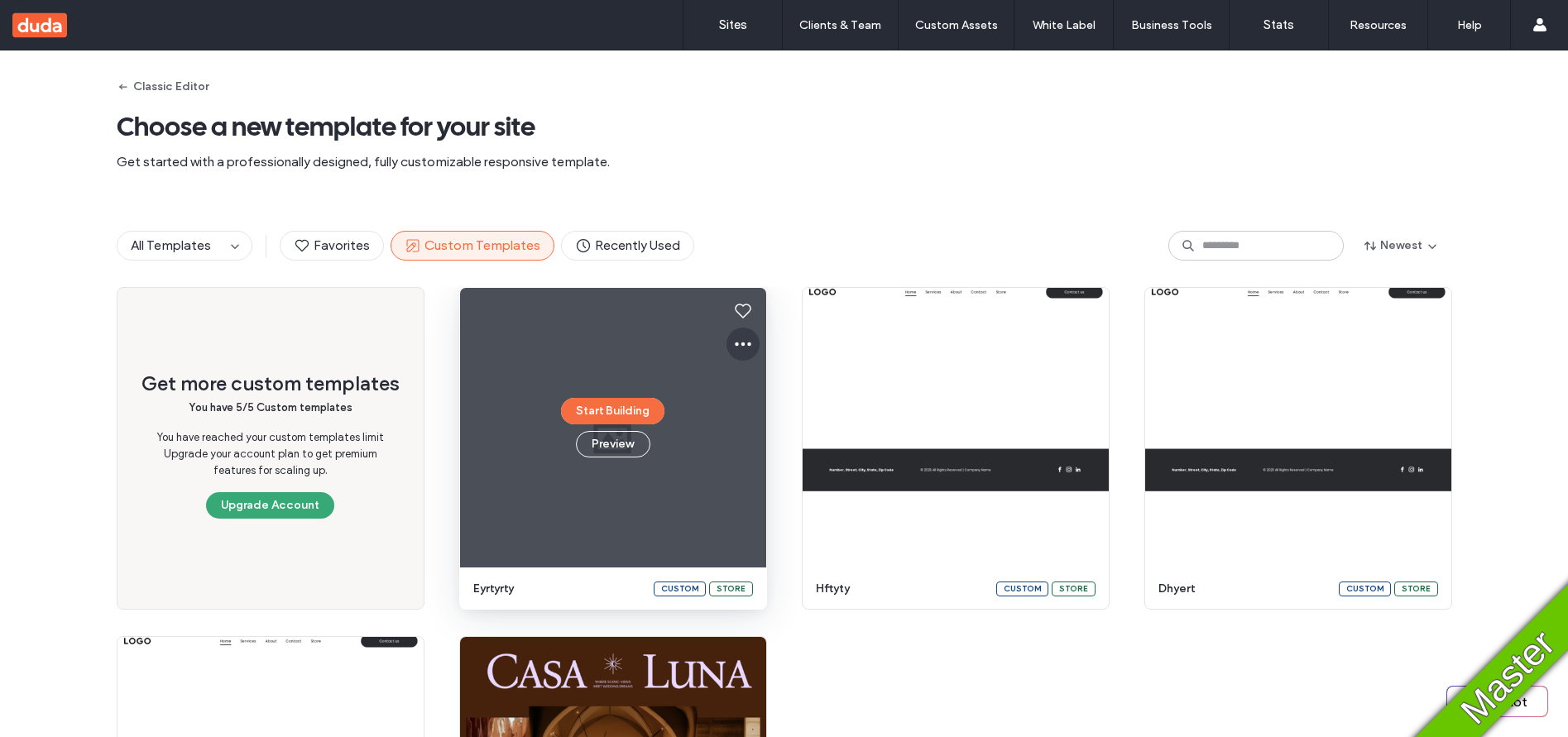
click at [733, 346] on icon at bounding box center [742, 344] width 20 height 20
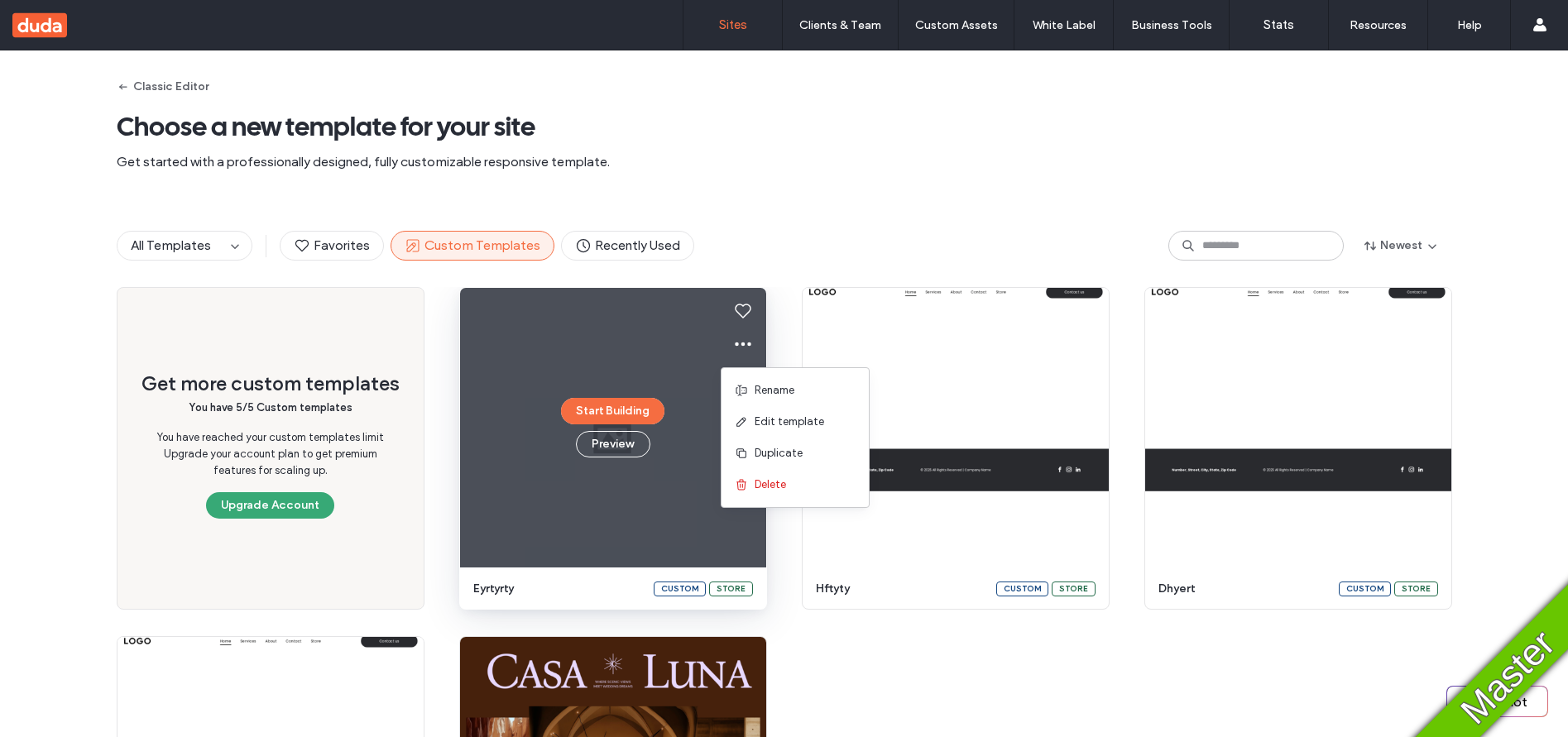
click at [738, 41] on link "Sites" at bounding box center [732, 24] width 98 height 50
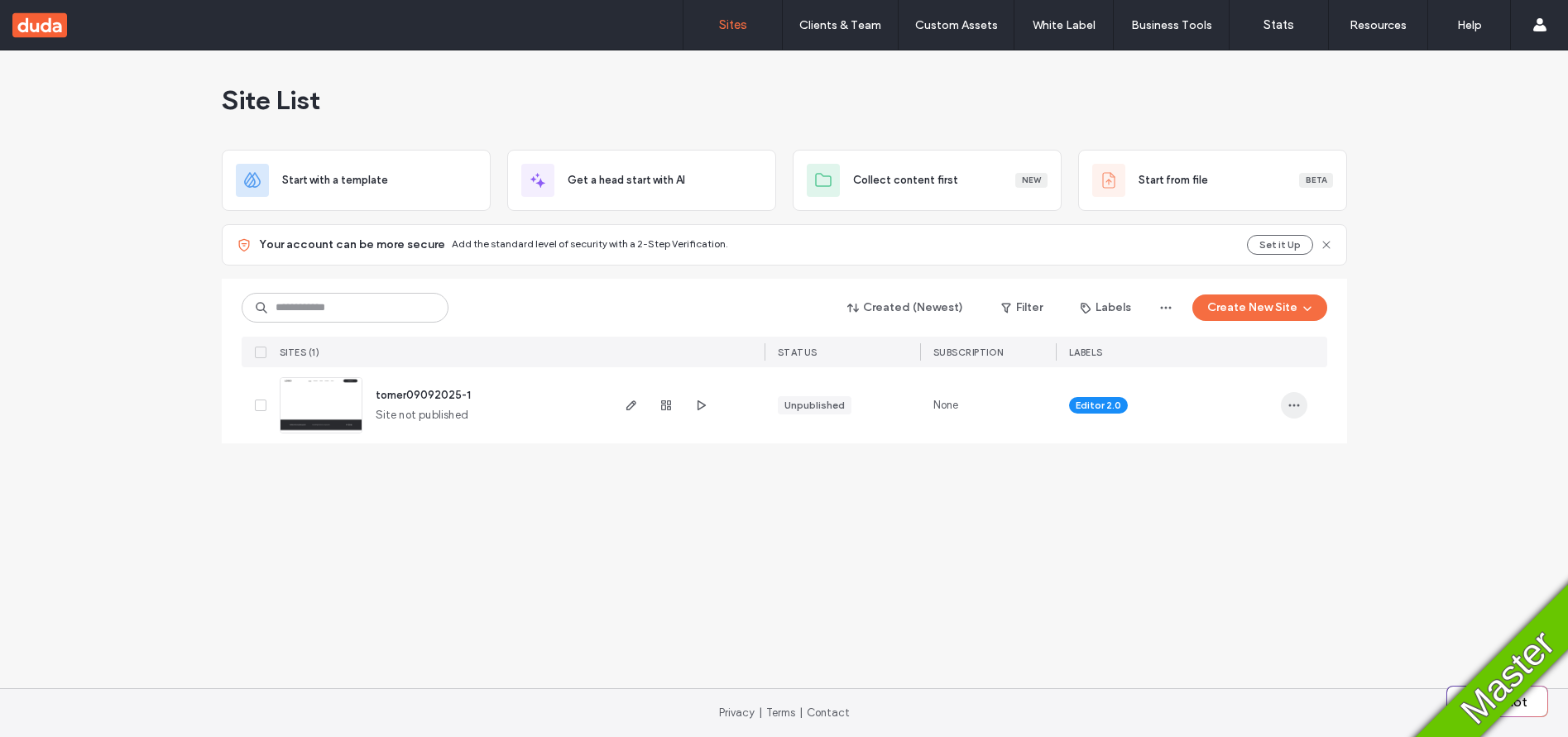
click at [1293, 402] on icon "button" at bounding box center [1294, 405] width 13 height 13
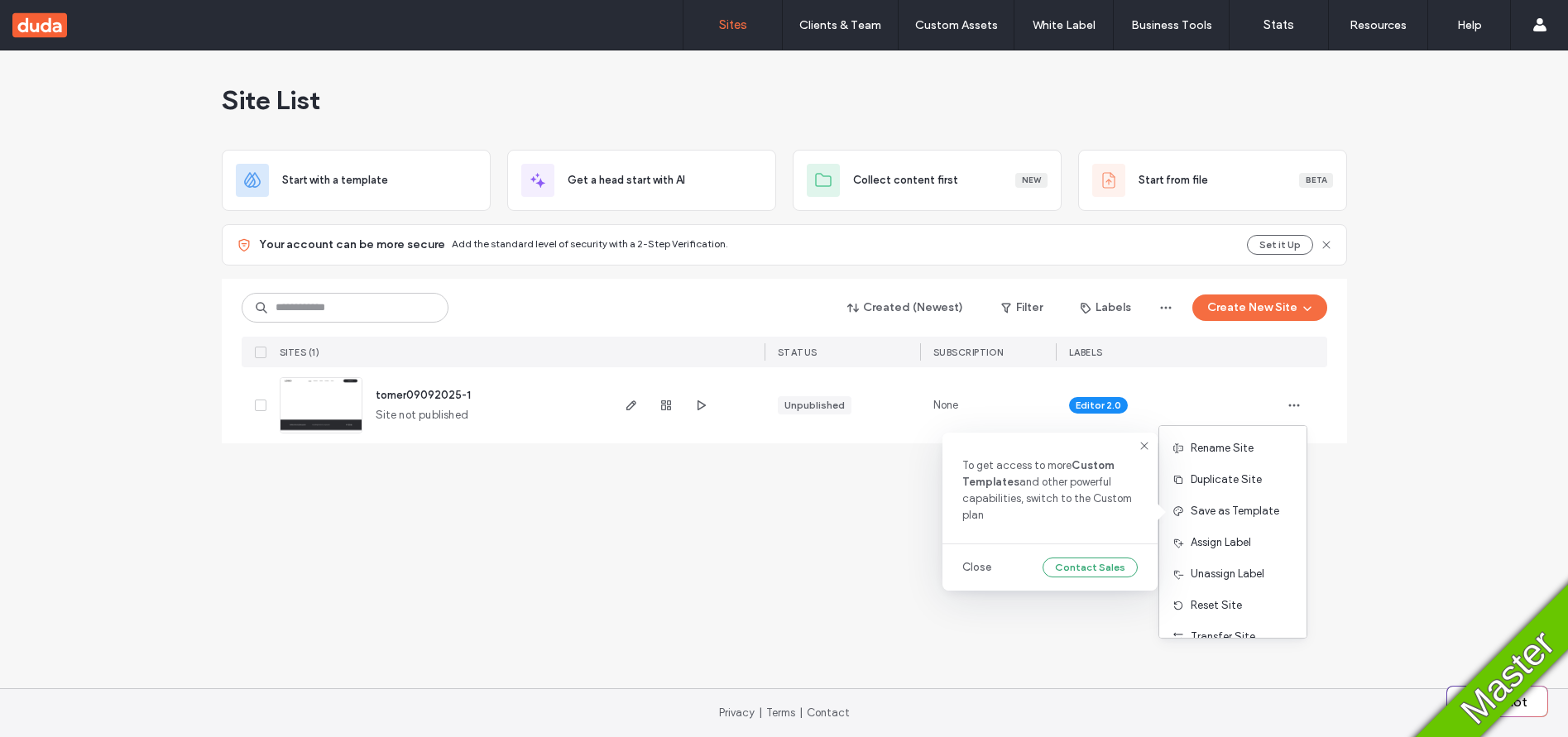
click at [833, 526] on div "Site List Start with a template Get a head start with AI Collect content first …" at bounding box center [784, 369] width 1568 height 638
